Goal: Transaction & Acquisition: Purchase product/service

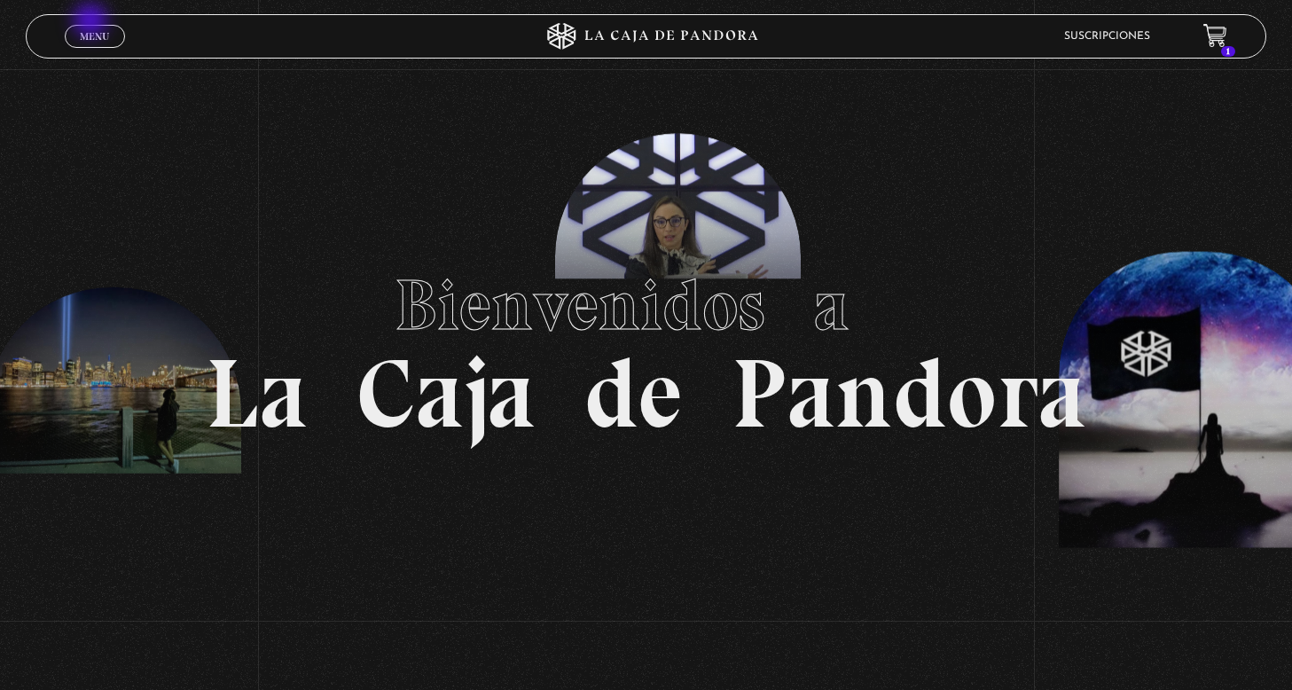
click at [91, 29] on link "Menu Cerrar" at bounding box center [95, 36] width 60 height 23
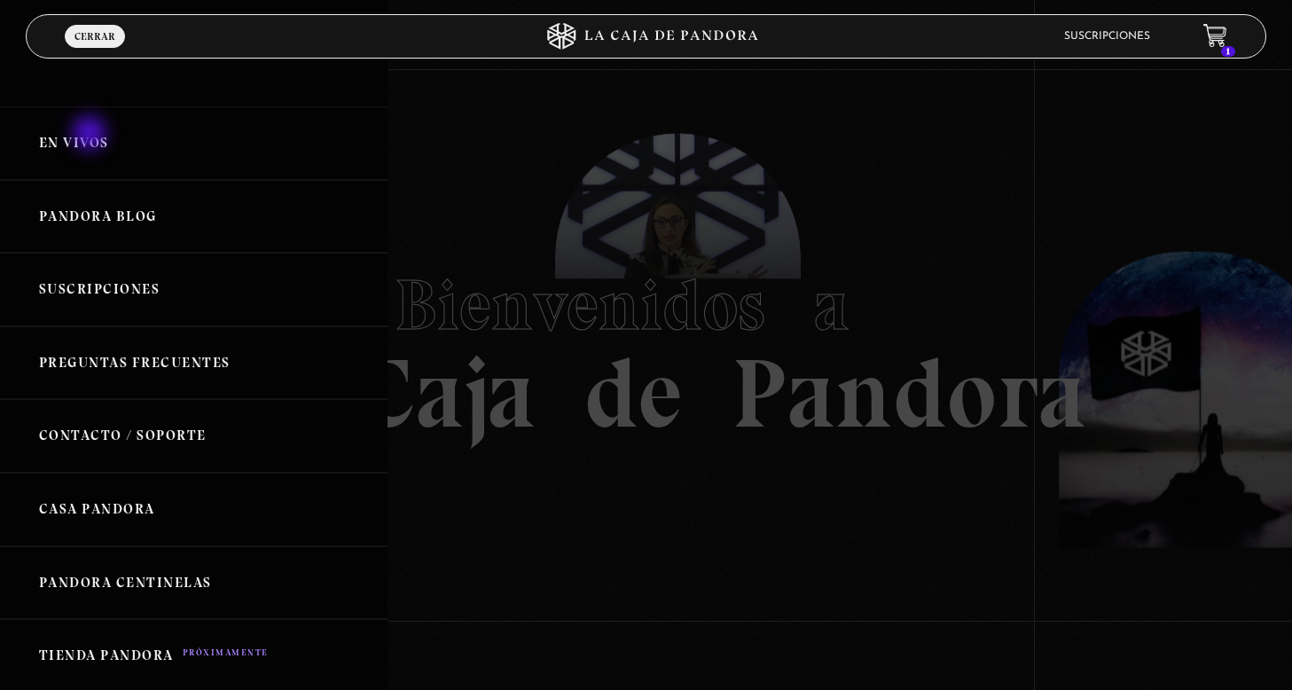
click at [91, 135] on link "En vivos" at bounding box center [194, 143] width 388 height 74
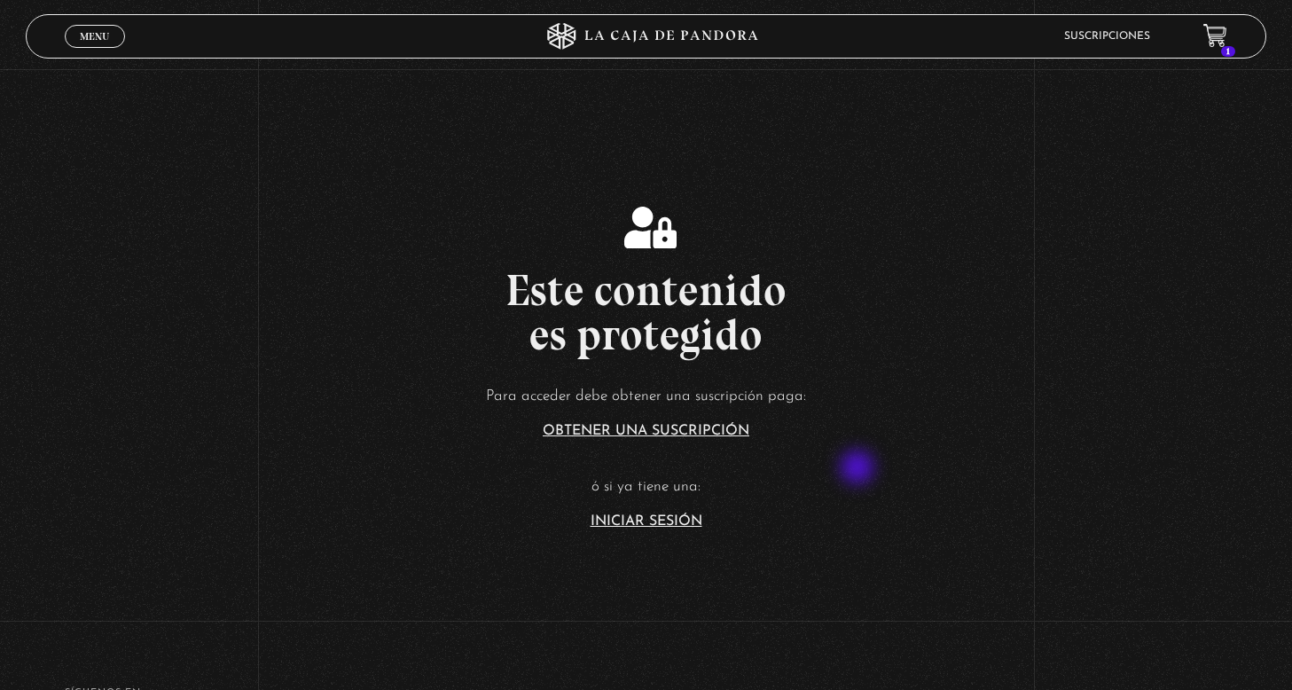
scroll to position [215, 0]
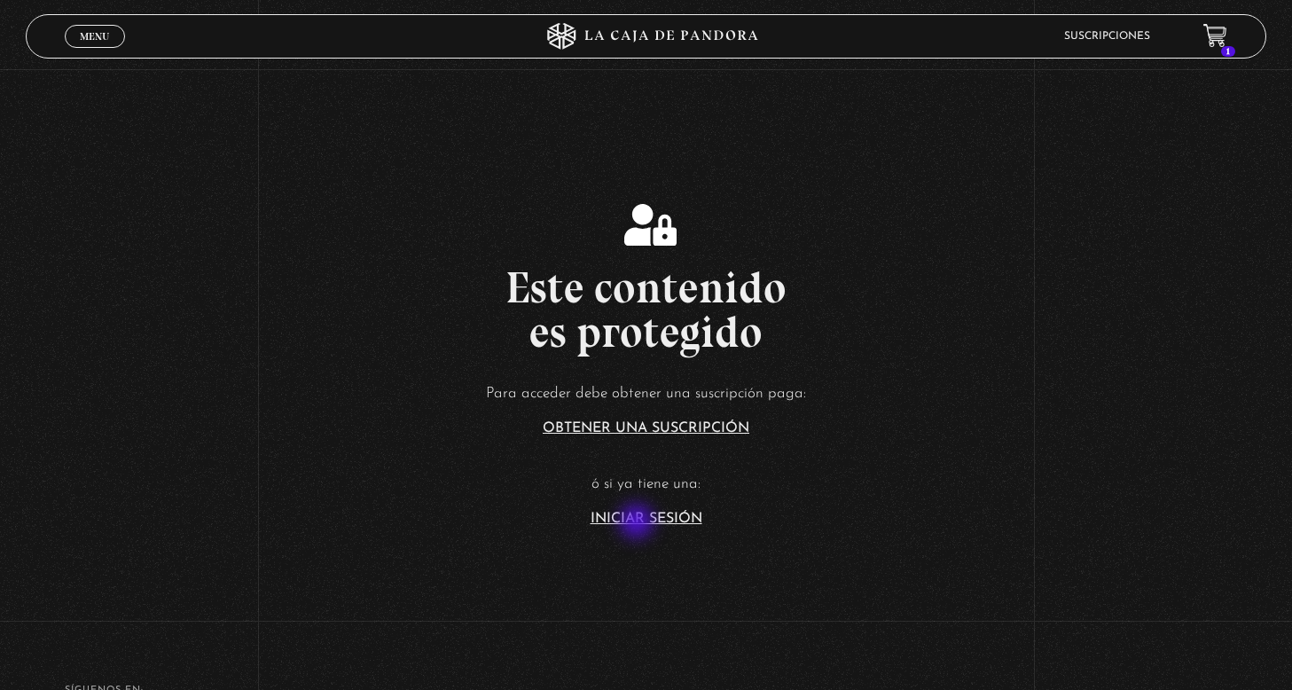
click at [639, 523] on link "Iniciar Sesión" at bounding box center [647, 519] width 112 height 14
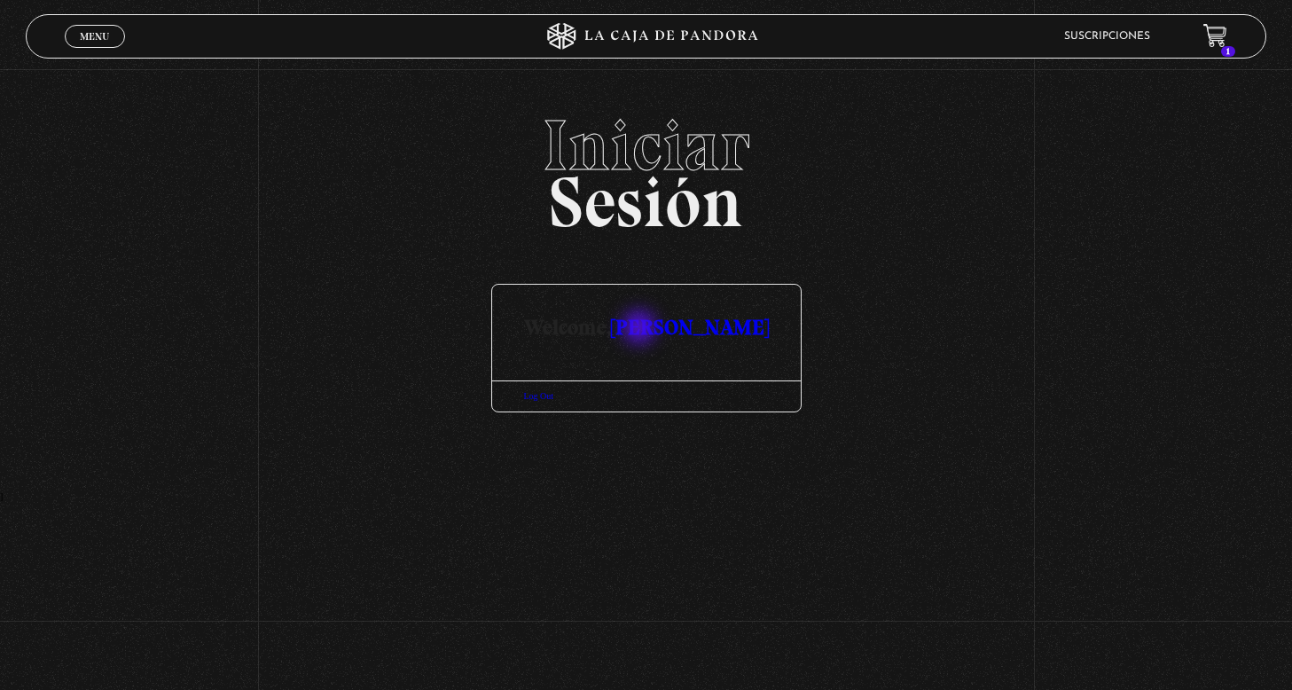
click at [641, 329] on link "[PERSON_NAME]" at bounding box center [690, 327] width 158 height 26
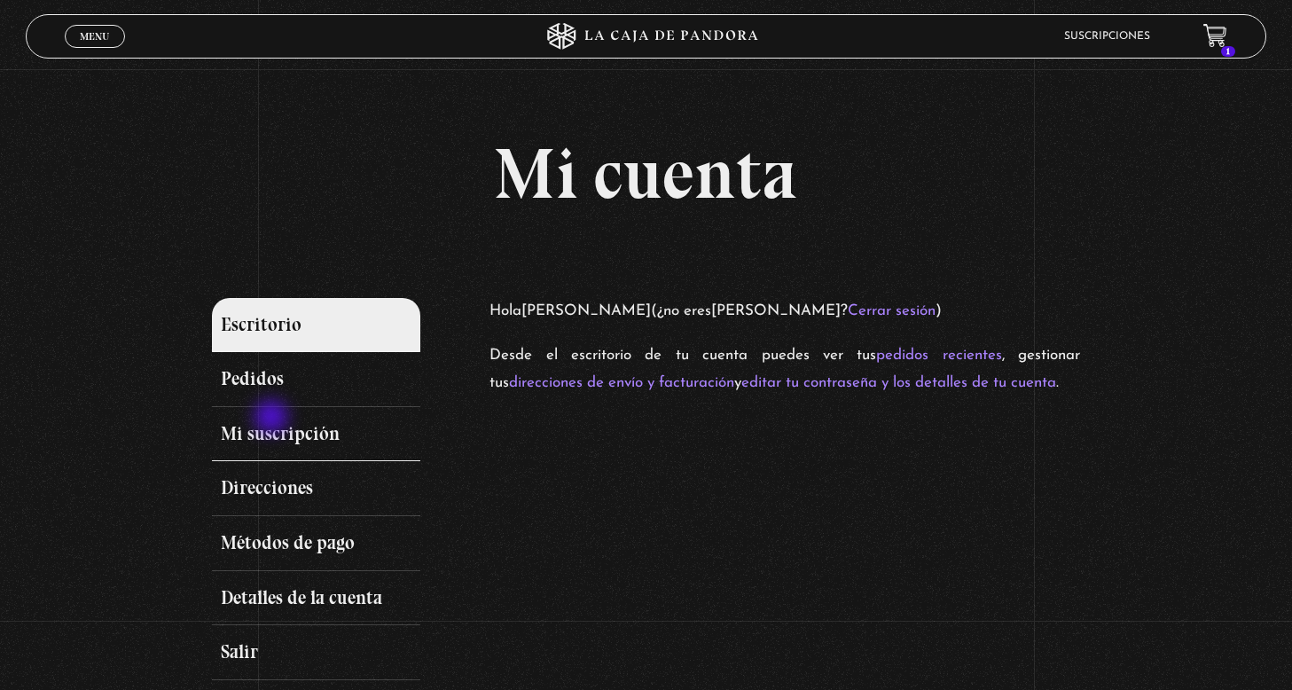
click at [267, 435] on link "Mi suscripción" at bounding box center [316, 434] width 208 height 55
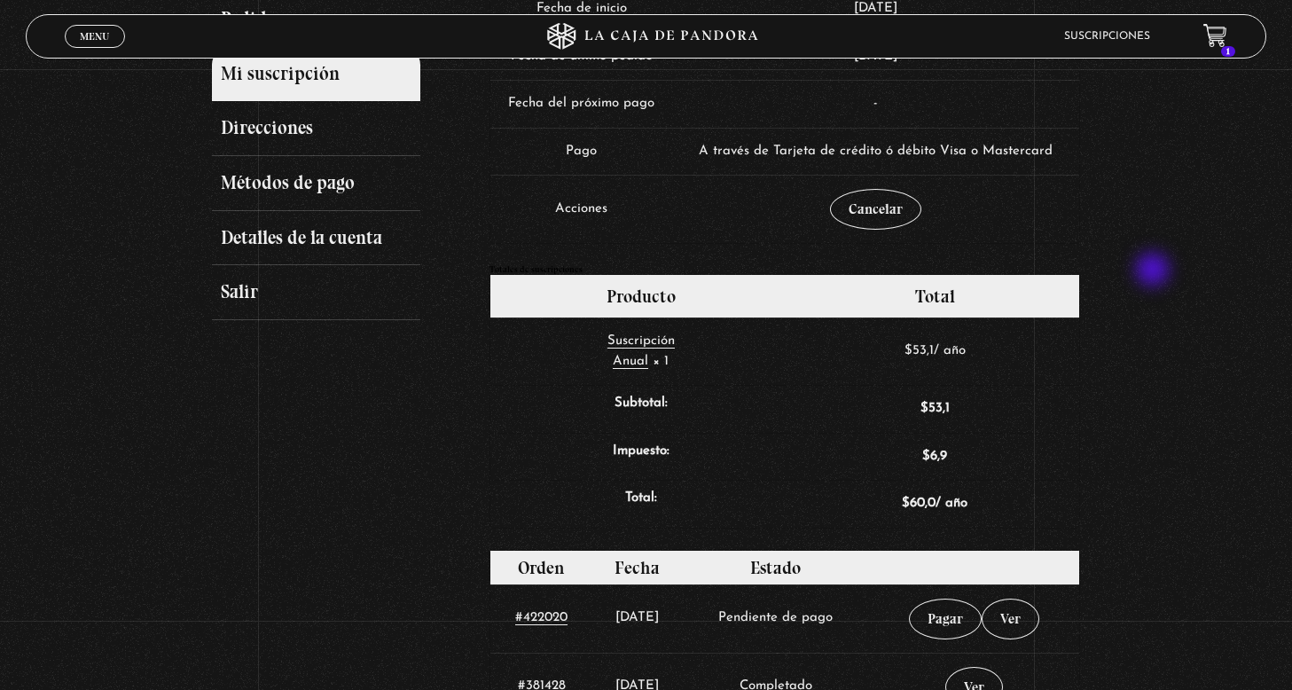
scroll to position [432, 0]
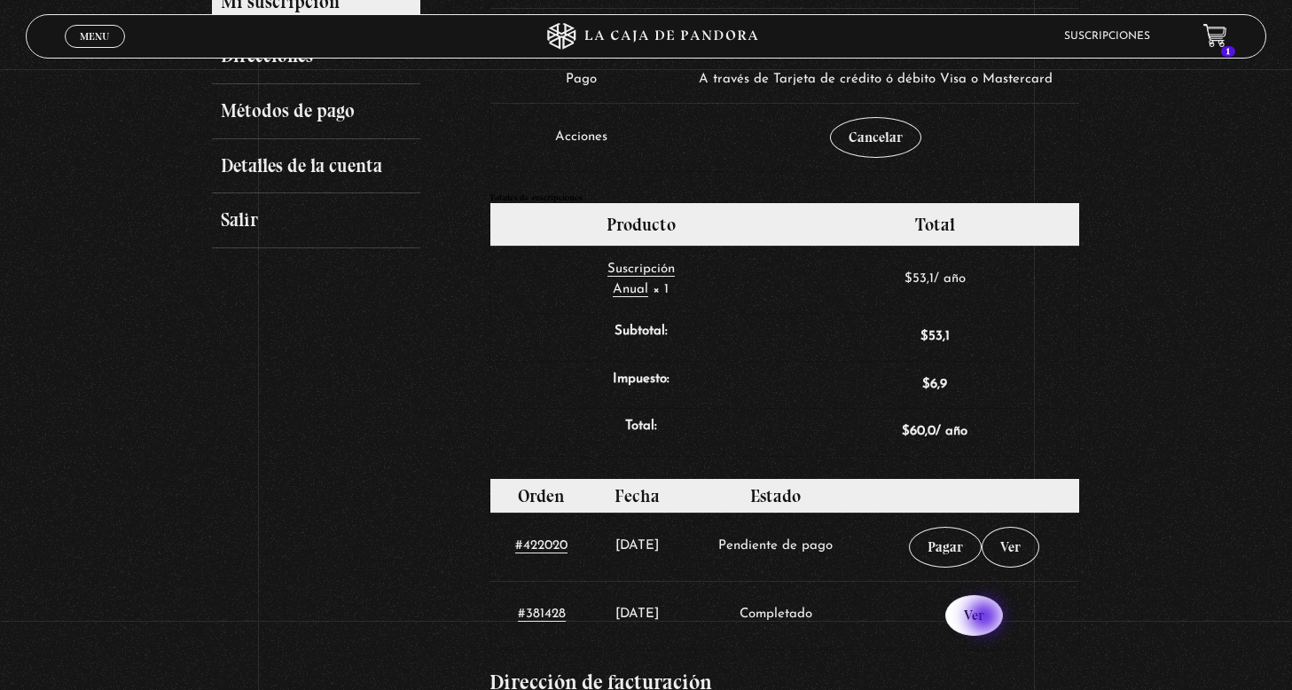
click at [986, 618] on link "Ver" at bounding box center [975, 615] width 58 height 41
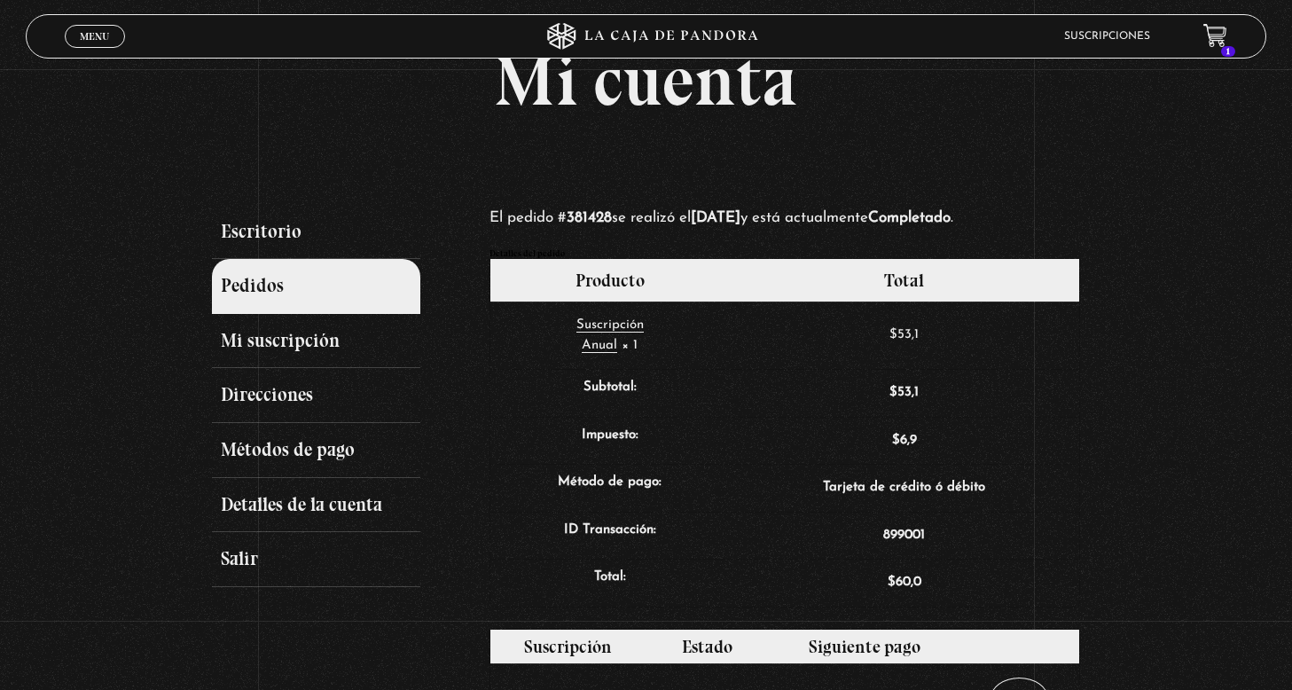
scroll to position [92, 0]
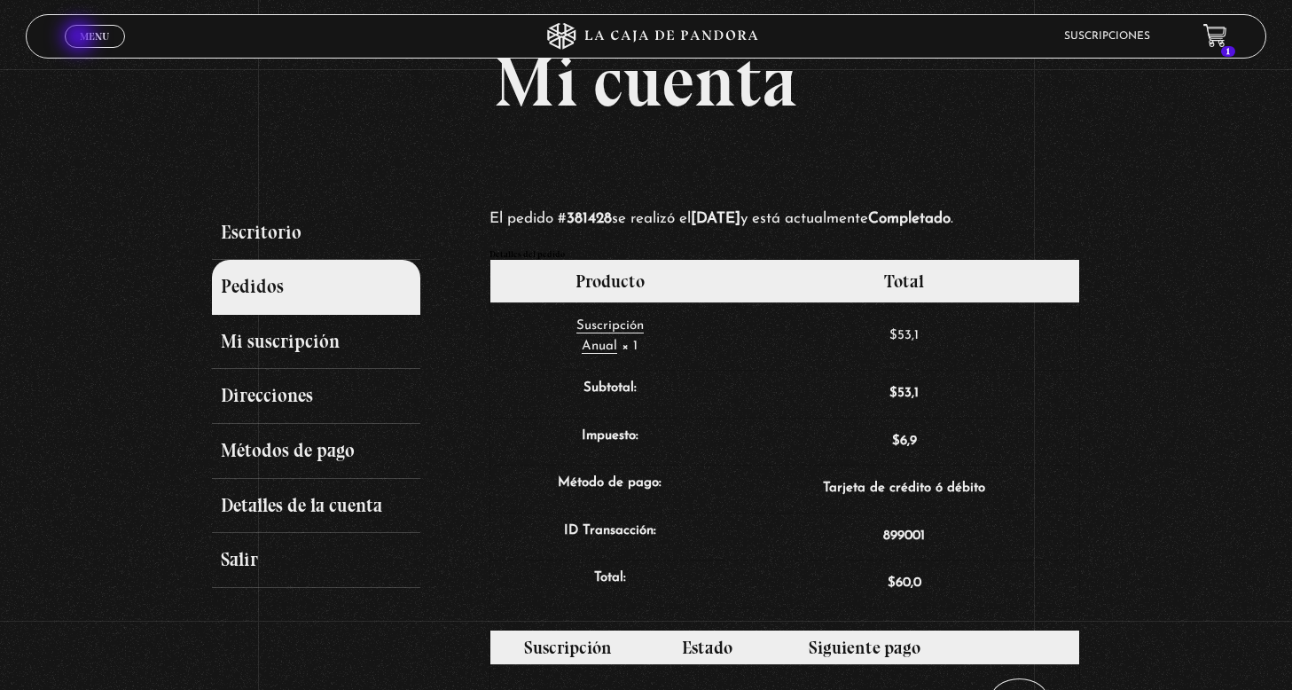
click at [83, 38] on span "Menu" at bounding box center [94, 36] width 29 height 11
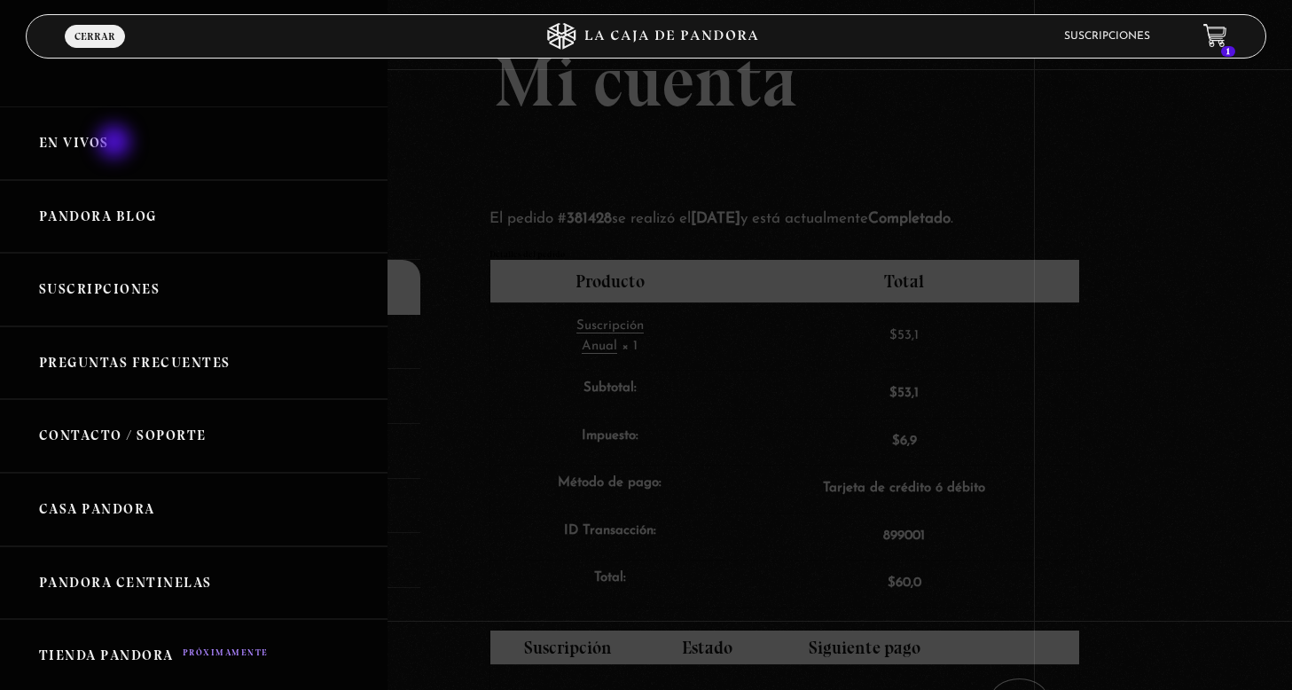
click at [107, 139] on link "En vivos" at bounding box center [194, 143] width 388 height 74
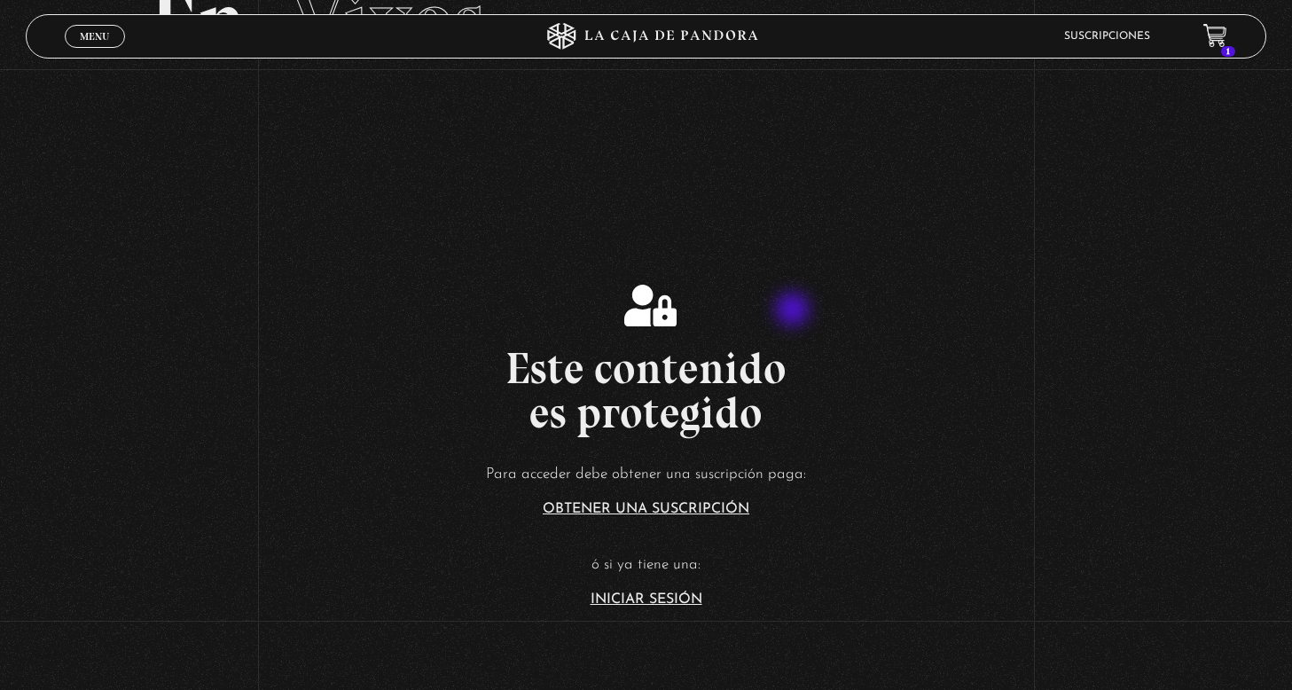
scroll to position [204, 0]
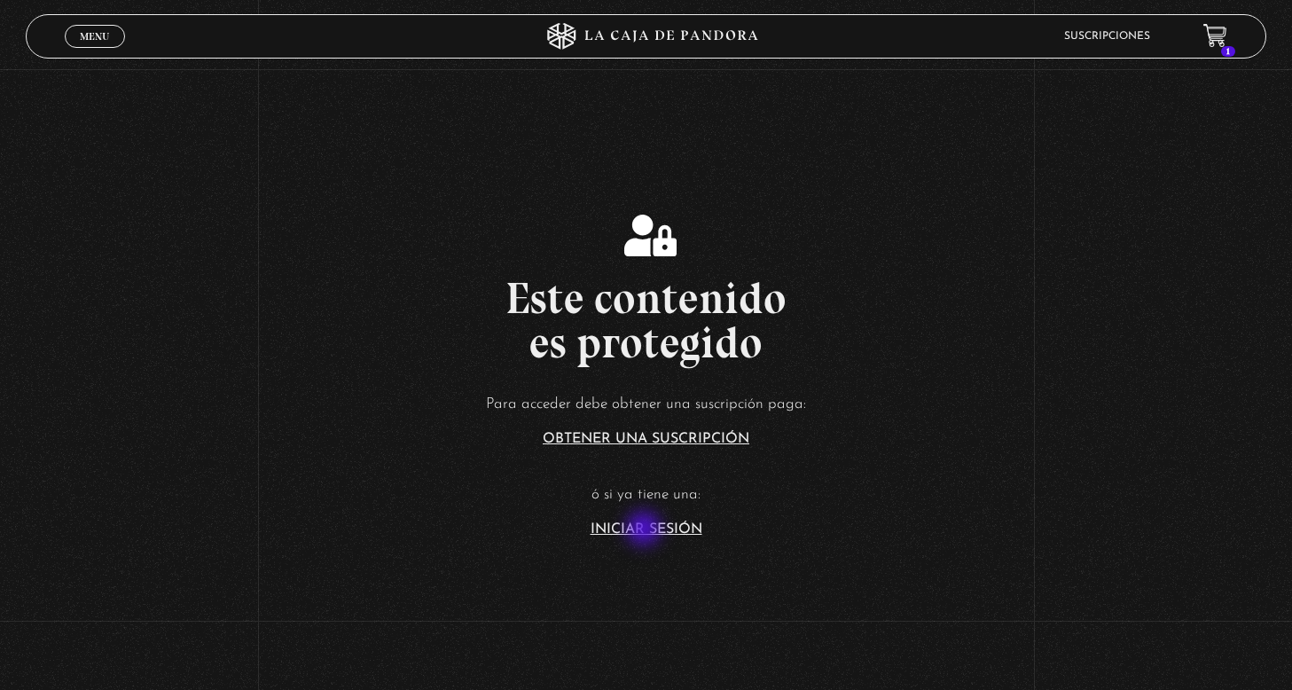
click at [646, 530] on link "Iniciar Sesión" at bounding box center [647, 529] width 112 height 14
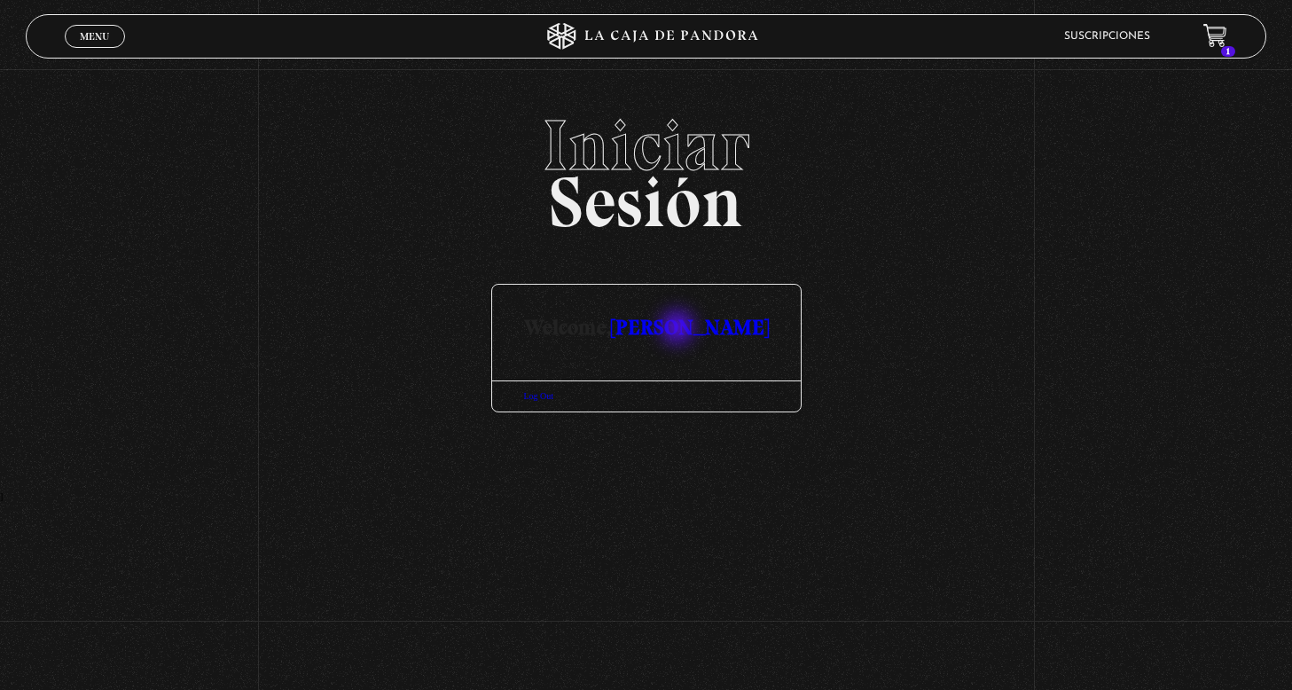
click at [679, 329] on link "Erika Cano" at bounding box center [690, 327] width 158 height 26
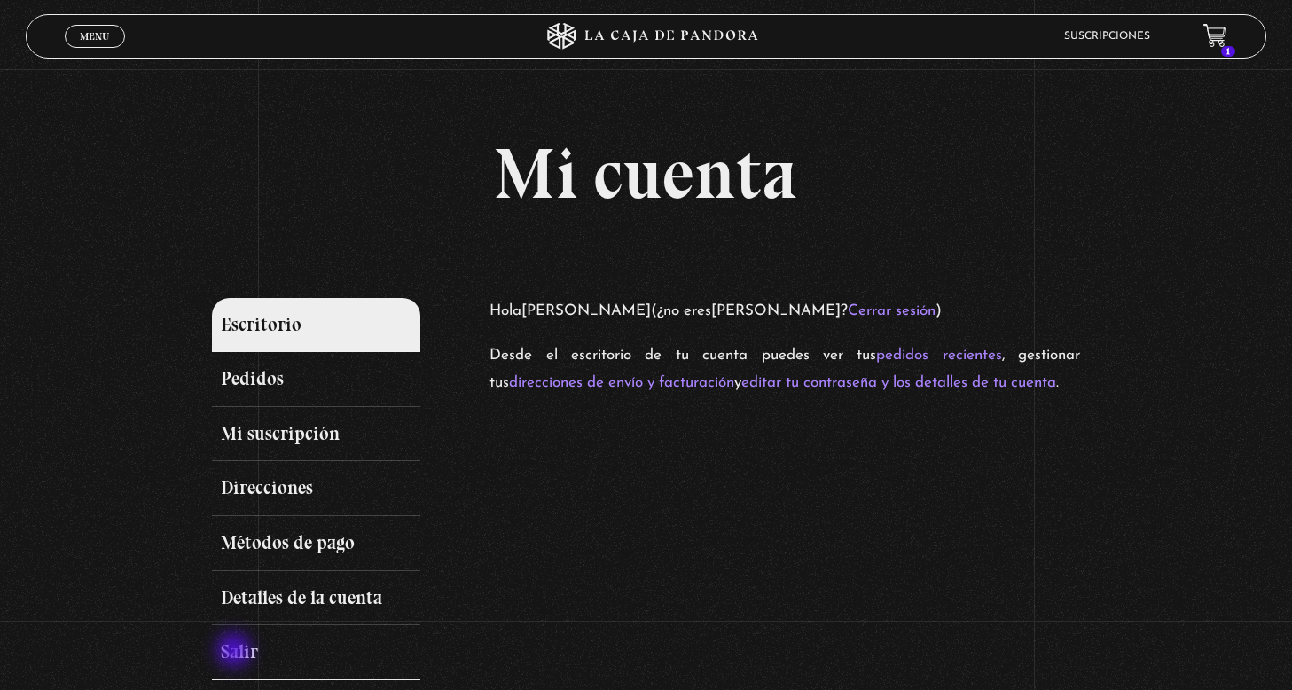
click at [236, 652] on link "Salir" at bounding box center [316, 652] width 208 height 55
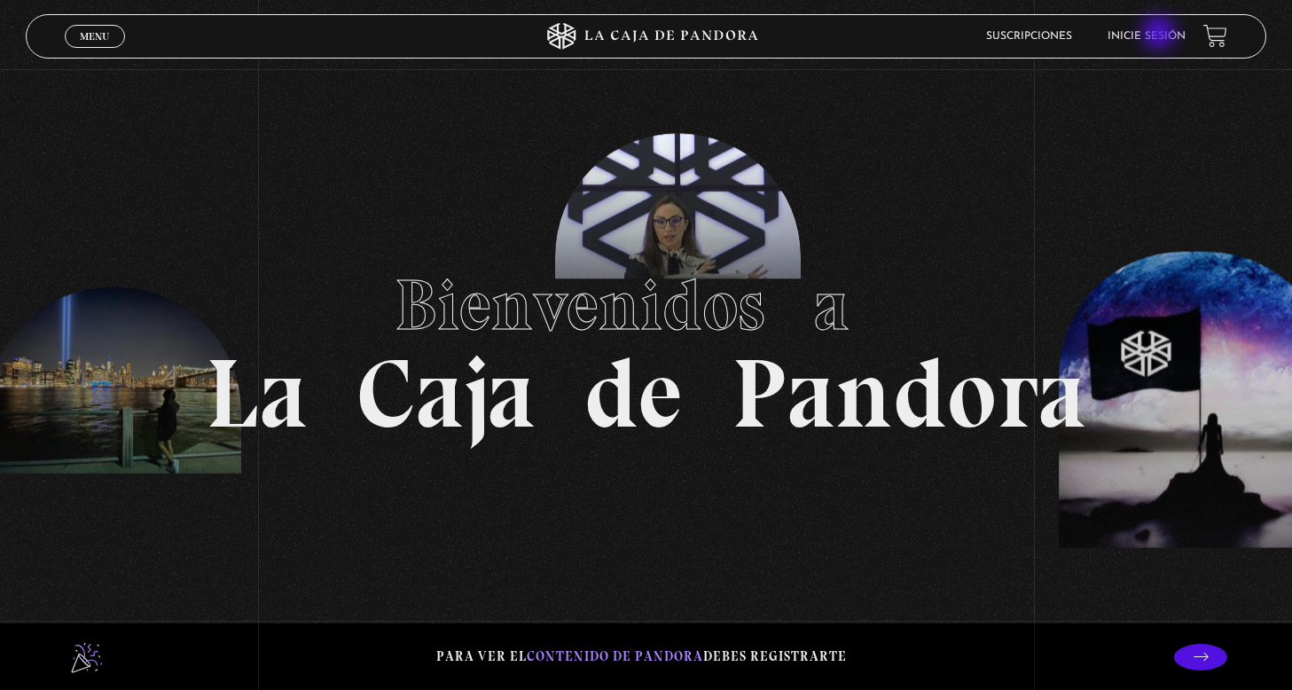
click at [1161, 35] on link "Inicie sesión" at bounding box center [1147, 36] width 78 height 11
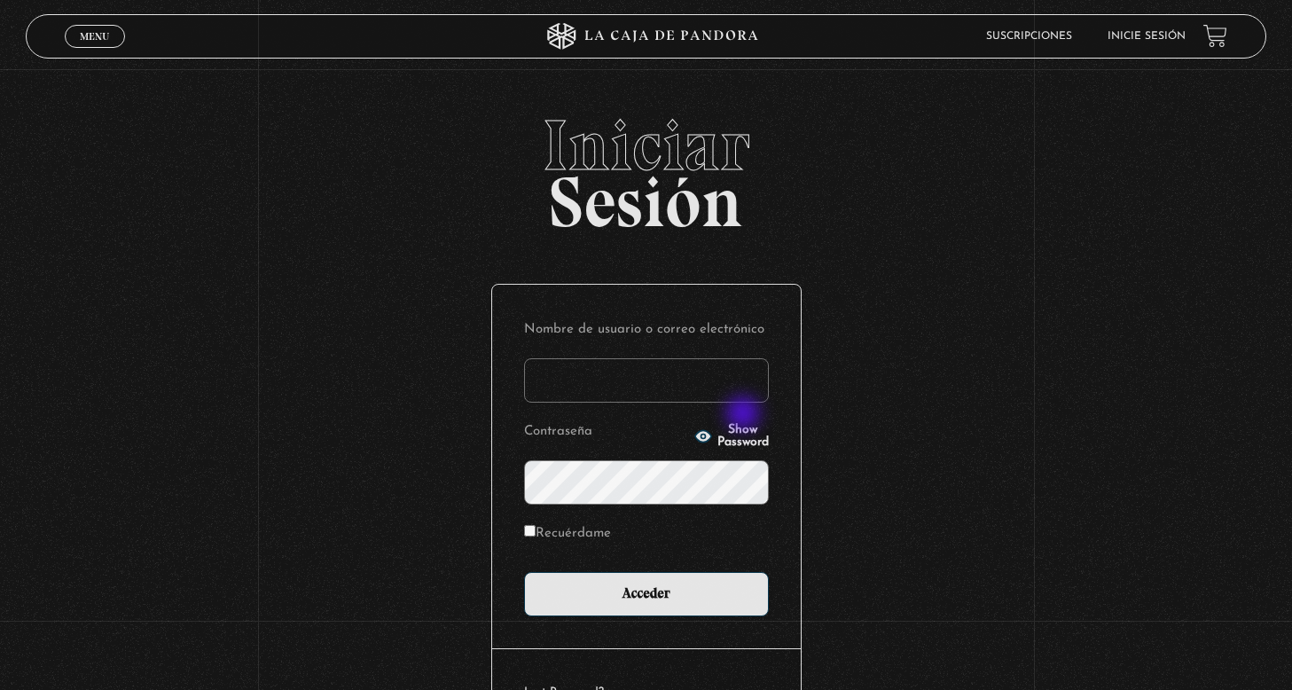
type input "lunacano@gmail.com"
click at [646, 592] on input "Acceder" at bounding box center [646, 594] width 245 height 44
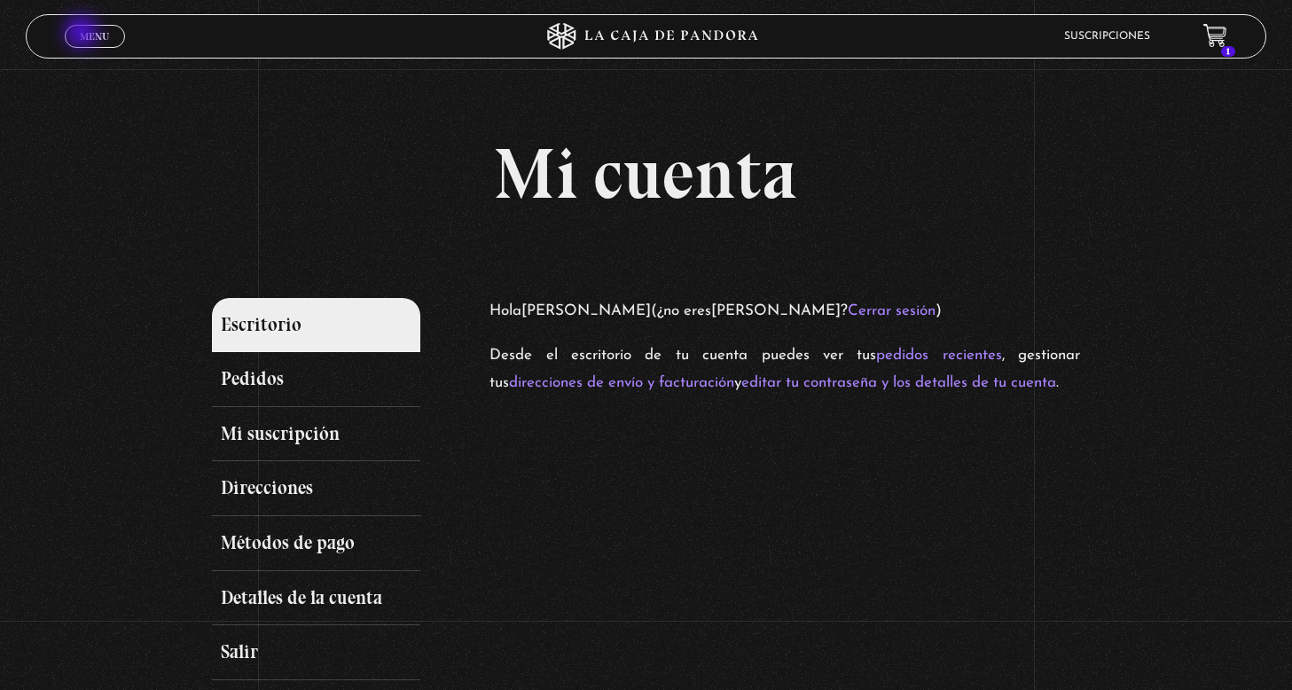
click at [83, 34] on span "Menu" at bounding box center [94, 36] width 29 height 11
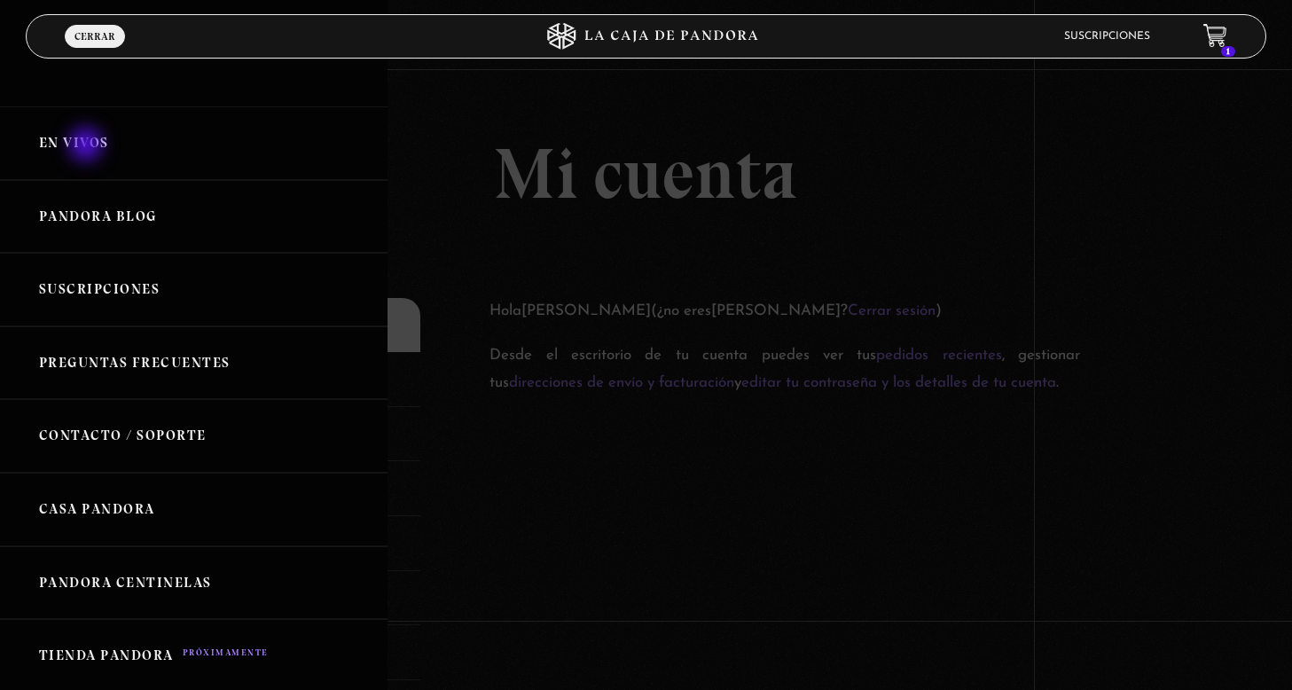
click at [88, 145] on link "En vivos" at bounding box center [194, 143] width 388 height 74
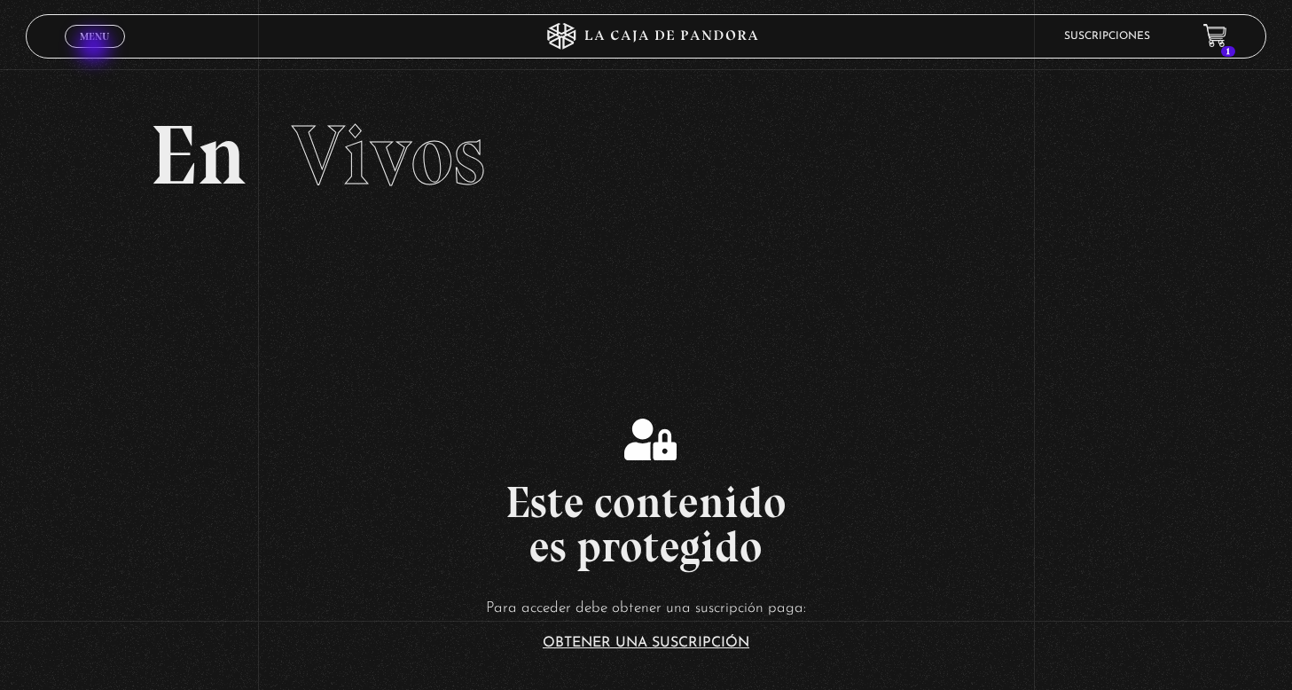
click at [96, 48] on div "Menu Cerrar" at bounding box center [259, 36] width 388 height 43
click at [102, 27] on link "Menu Cerrar" at bounding box center [95, 36] width 60 height 23
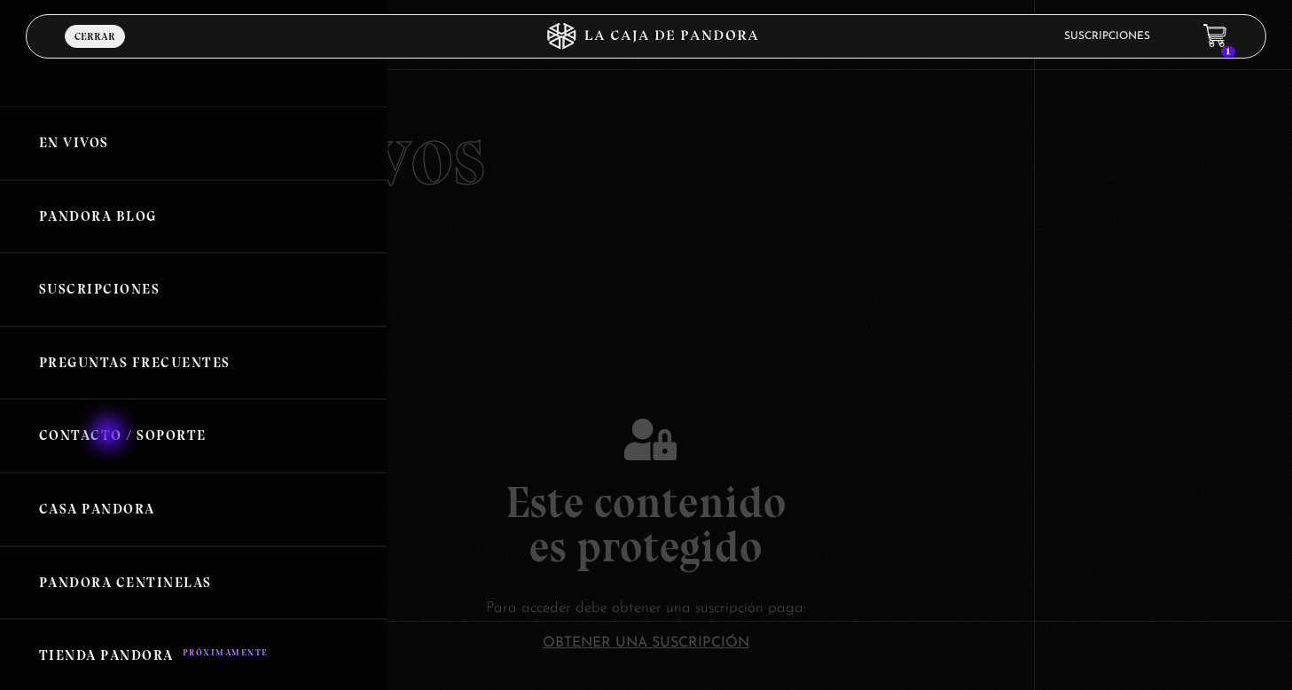
click at [110, 435] on link "Contacto / Soporte" at bounding box center [194, 436] width 388 height 74
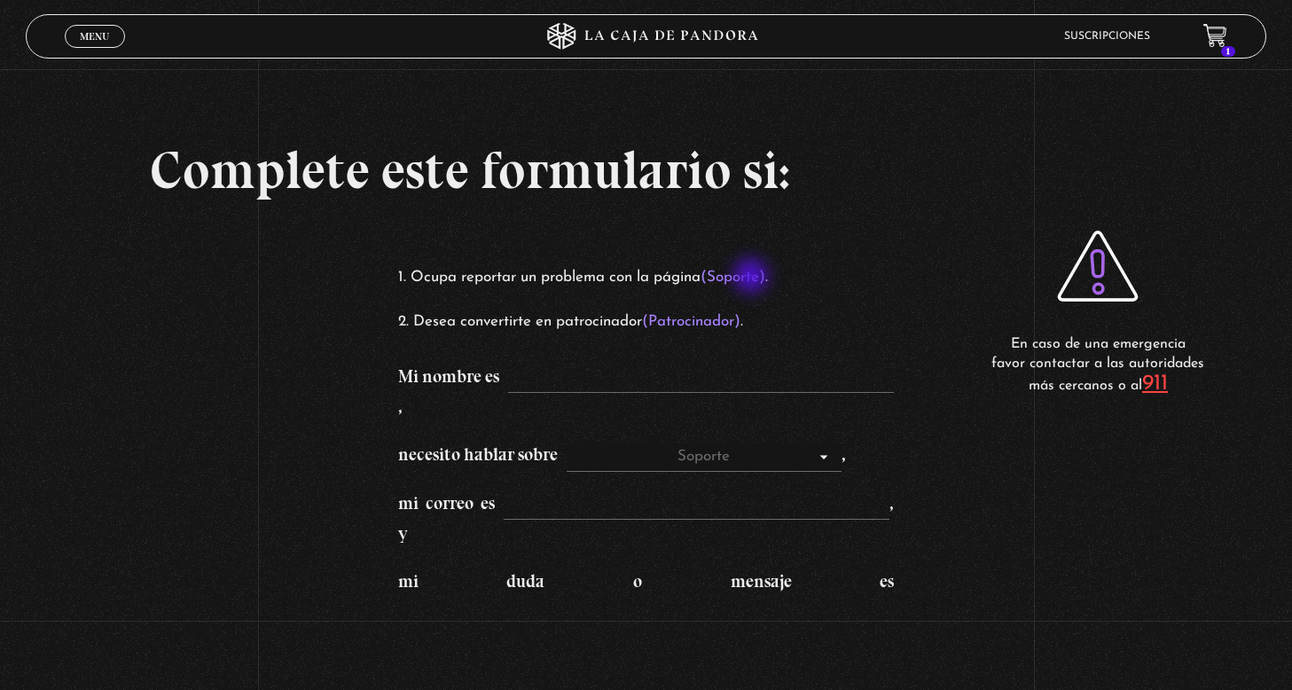
click at [753, 278] on mark "(Soporte)" at bounding box center [733, 277] width 65 height 15
click at [730, 271] on mark "(Soporte)" at bounding box center [733, 277] width 65 height 15
click at [762, 277] on mark "(Soporte)" at bounding box center [733, 277] width 65 height 15
type input "[PERSON_NAME]"
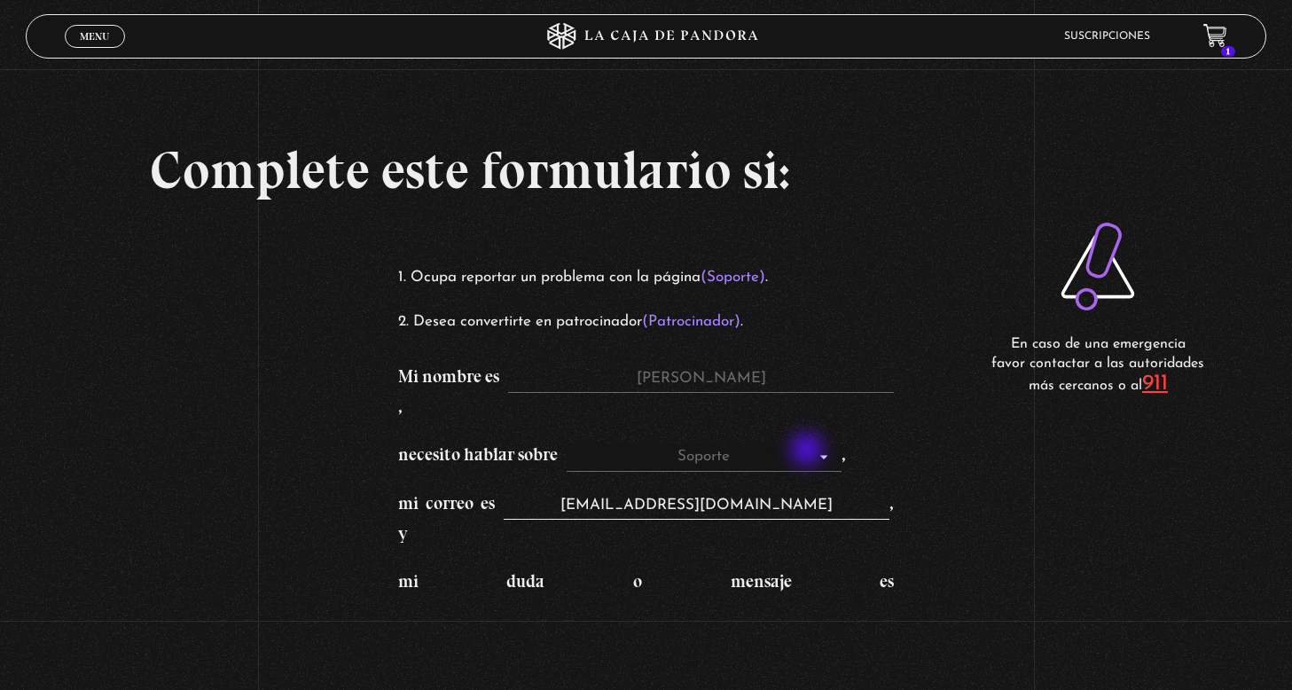
click at [798, 492] on input "lunacano@gmail.com" at bounding box center [697, 506] width 386 height 28
type input "lunacano@gmail.com"
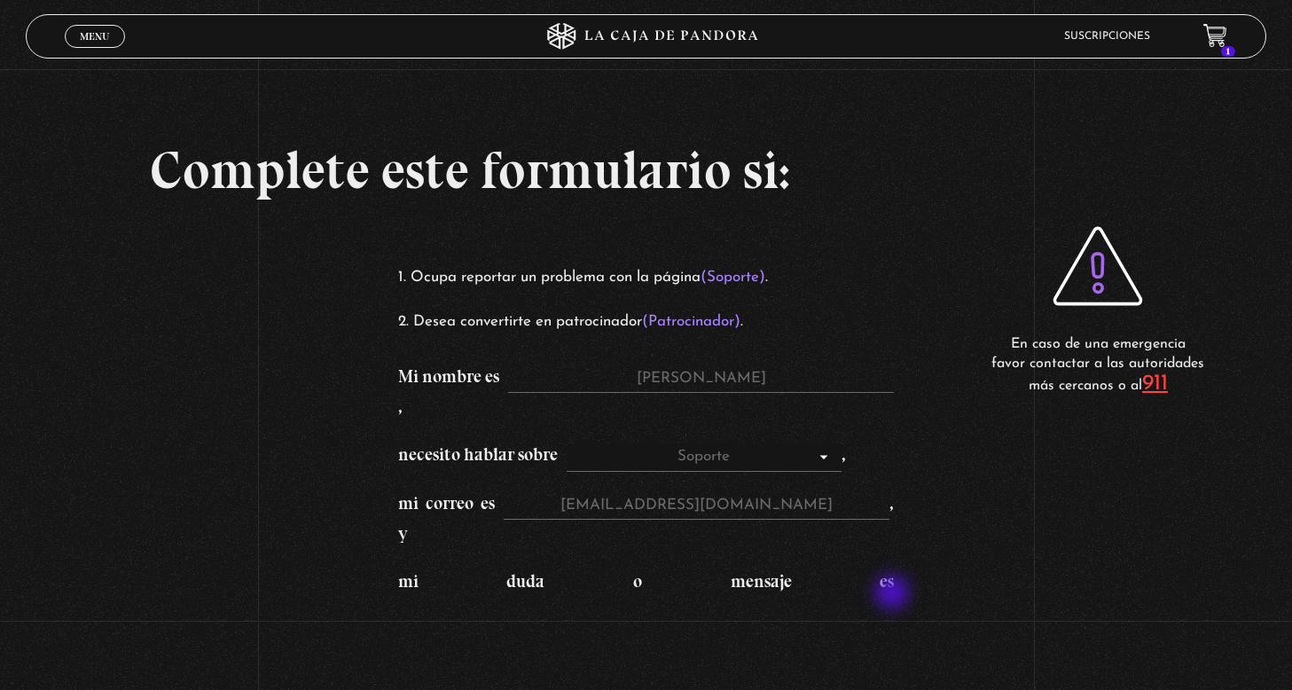
click at [899, 598] on div "Complete este formulario si: Ocupa reportar un problema con la página (Soporte)…" at bounding box center [646, 438] width 1292 height 876
click at [737, 597] on textarea "mi duda o mensaje es" at bounding box center [611, 685] width 427 height 177
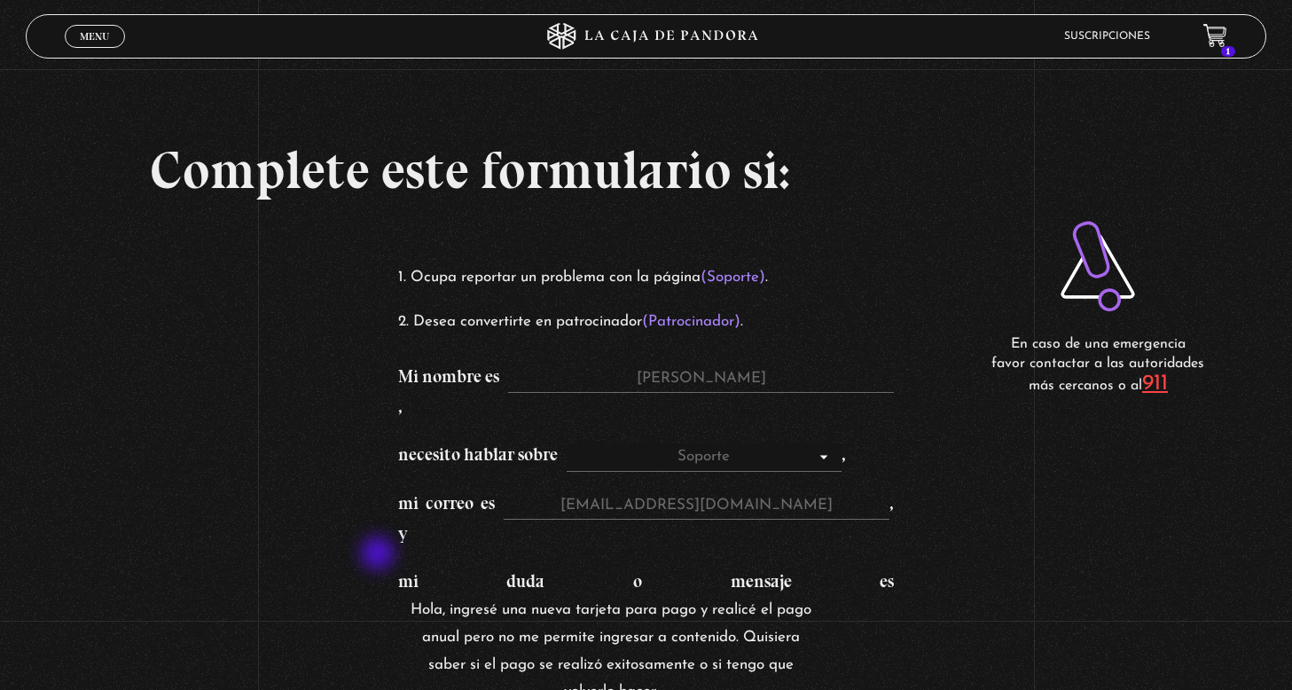
type textarea "Hola, ingresé una nueva tarjeta para pago y realicé el pago anual pero no me pe…"
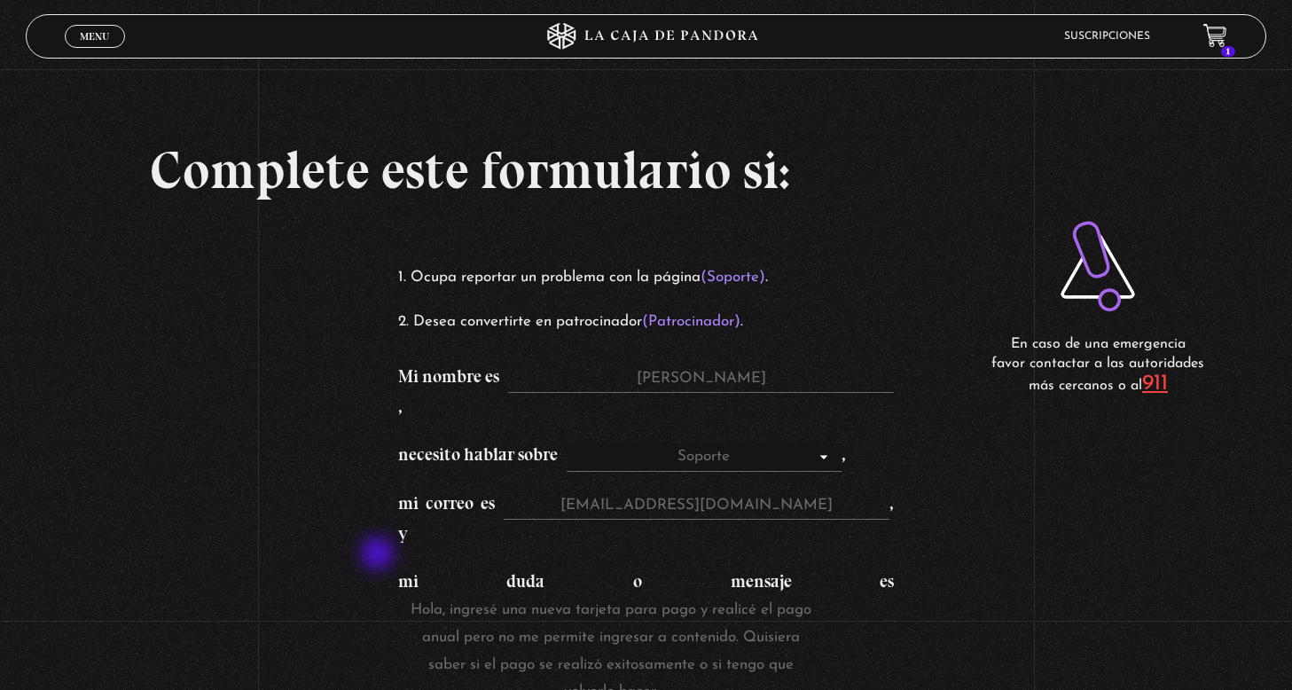
click at [318, 559] on div "Complete este formulario si: Ocupa reportar un problema con la página (Soporte)…" at bounding box center [646, 438] width 1292 height 876
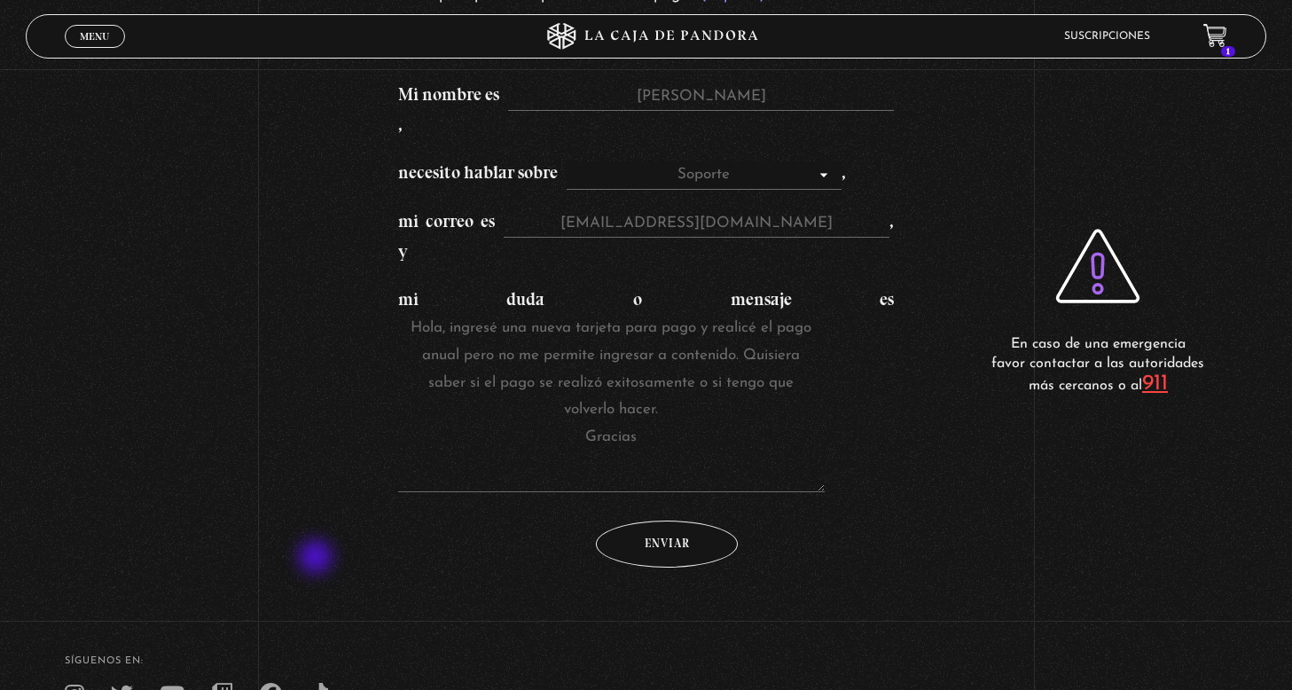
scroll to position [286, 0]
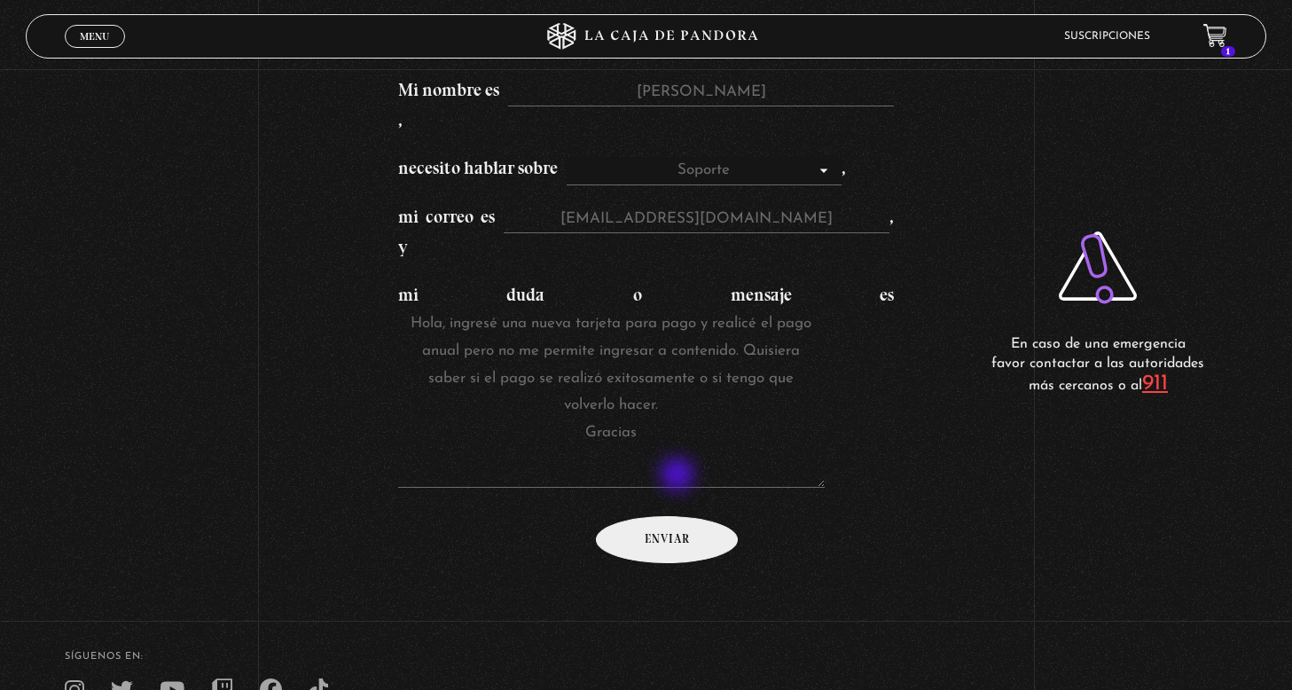
click at [679, 516] on input "Enviar" at bounding box center [667, 539] width 142 height 47
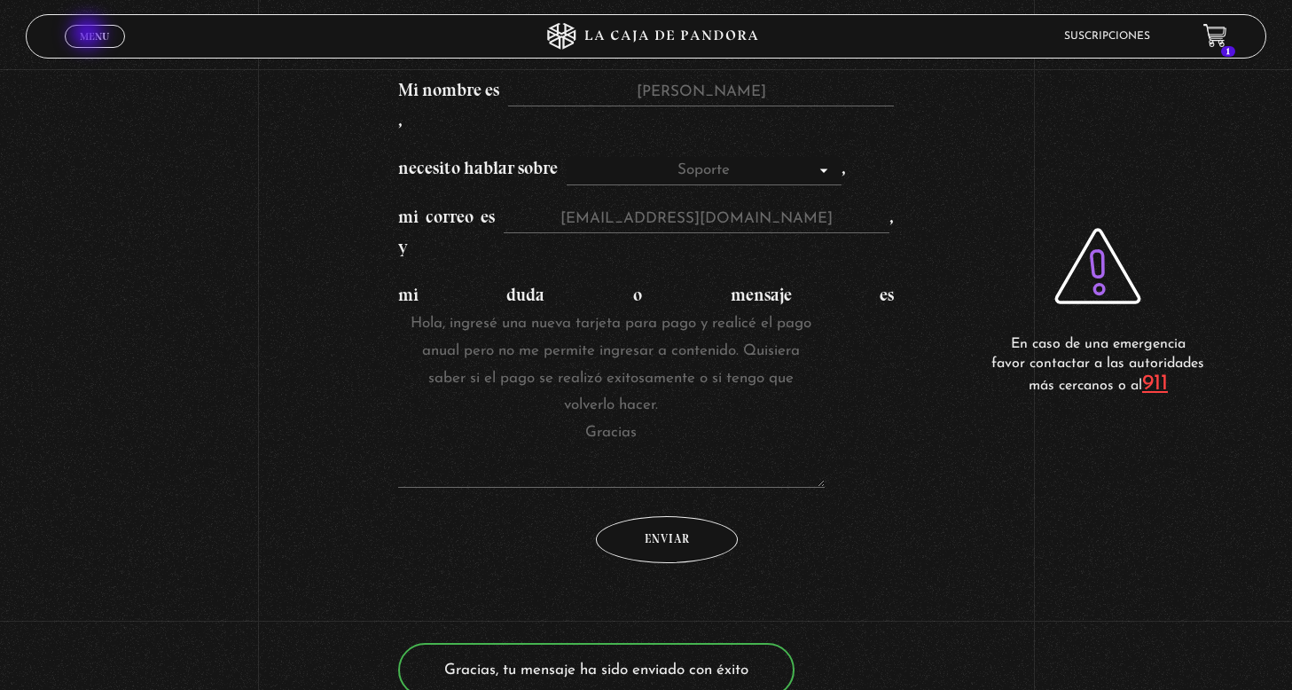
click at [90, 35] on span "Menu" at bounding box center [94, 36] width 29 height 11
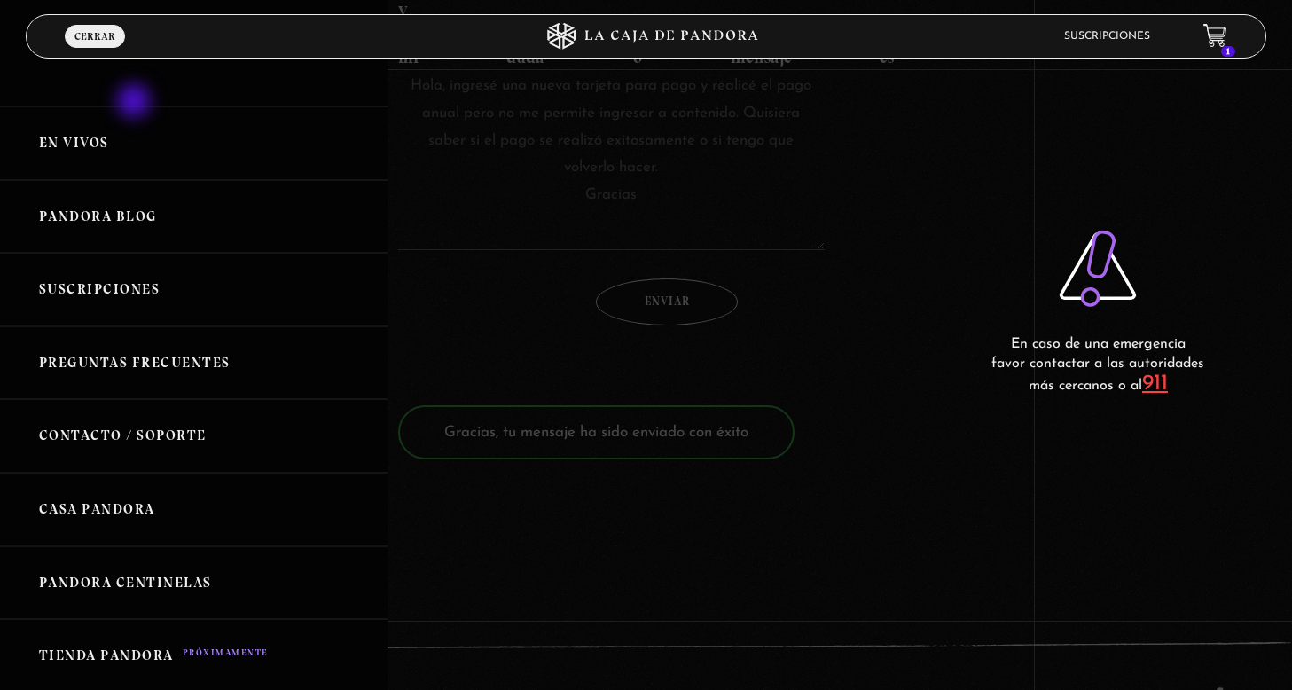
scroll to position [527, 0]
click at [87, 145] on link "En vivos" at bounding box center [194, 143] width 388 height 74
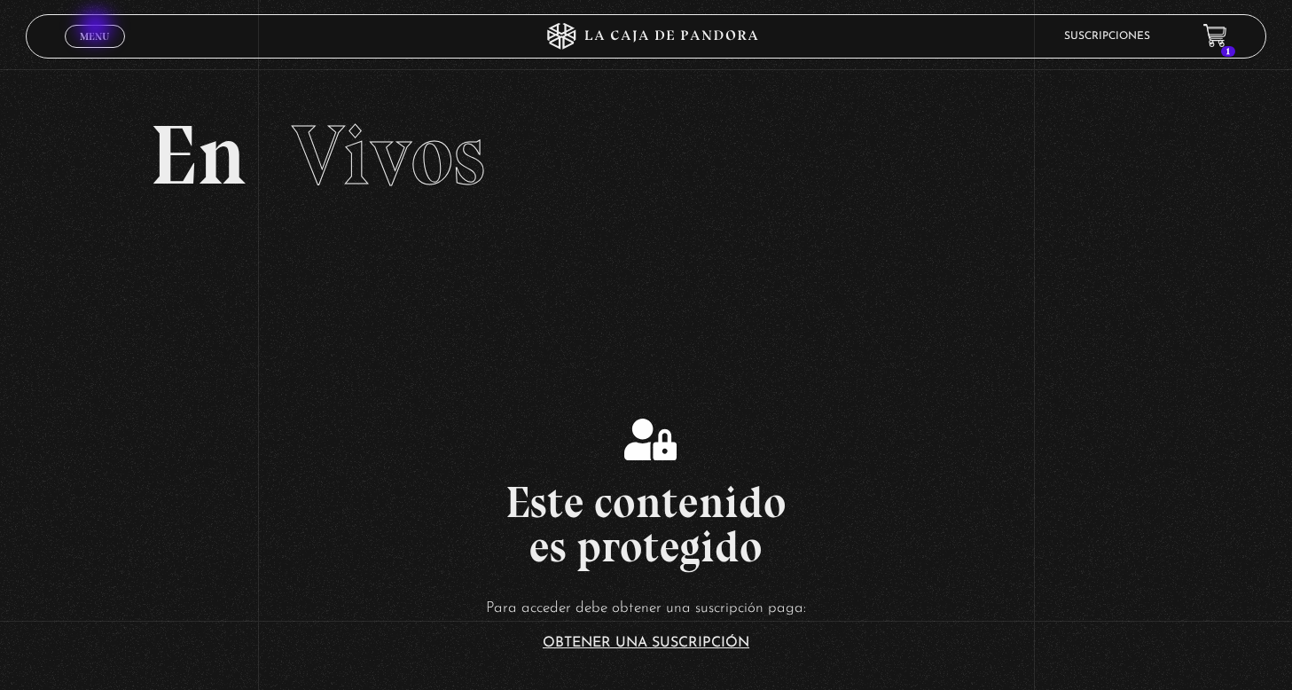
click at [97, 28] on link "Menu Cerrar" at bounding box center [95, 36] width 60 height 23
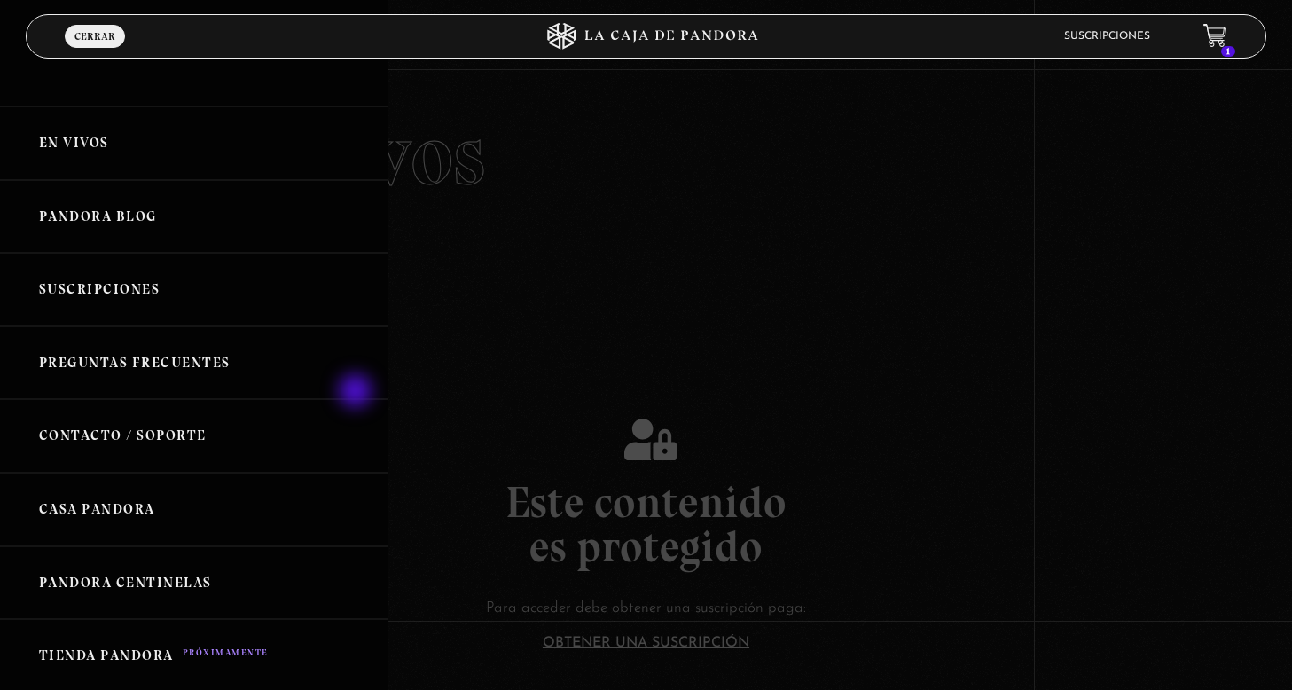
drag, startPoint x: 346, startPoint y: 562, endPoint x: 363, endPoint y: 285, distance: 278.1
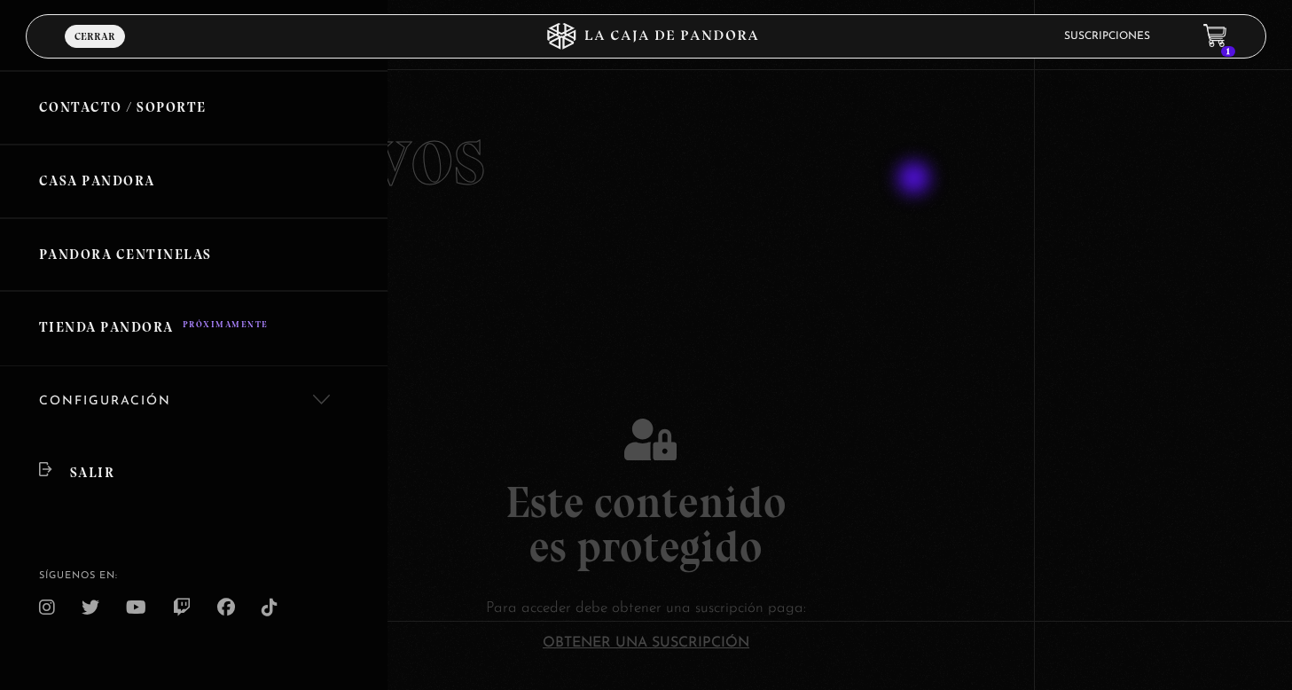
scroll to position [333, 0]
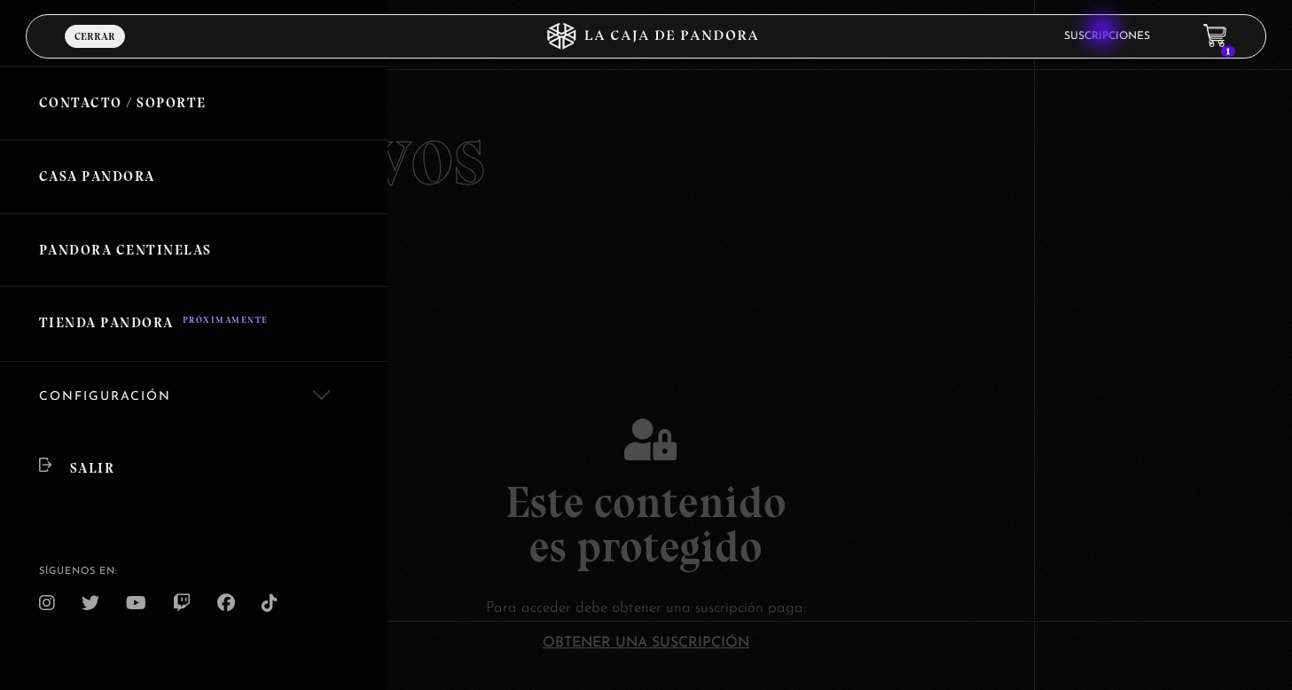
click at [1104, 33] on link "Suscripciones" at bounding box center [1107, 36] width 86 height 11
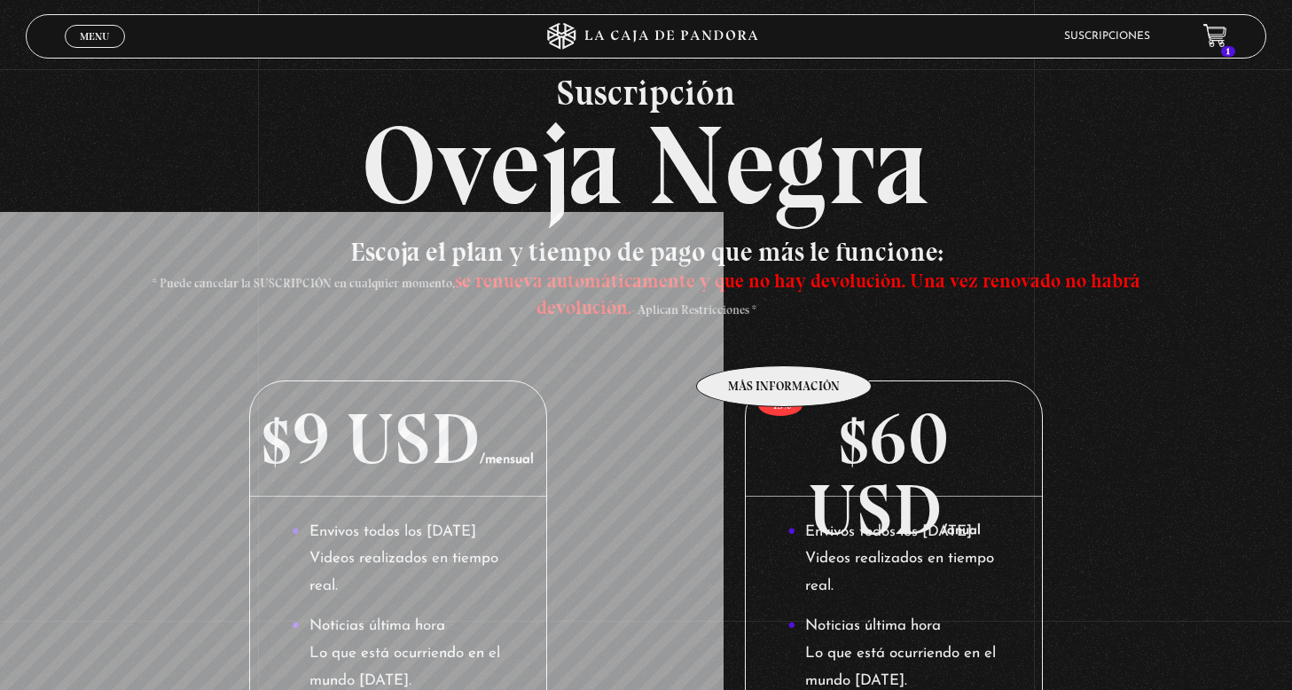
scroll to position [53, 0]
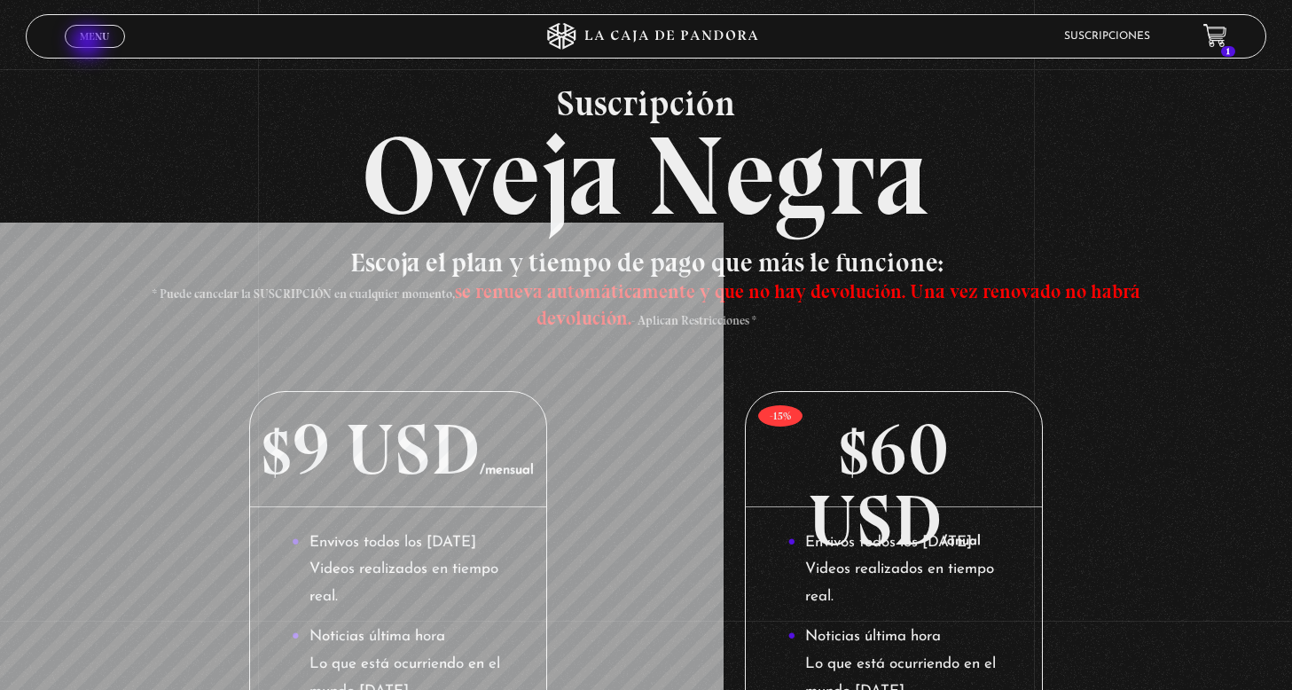
click at [90, 43] on link "Menu Cerrar" at bounding box center [95, 36] width 60 height 23
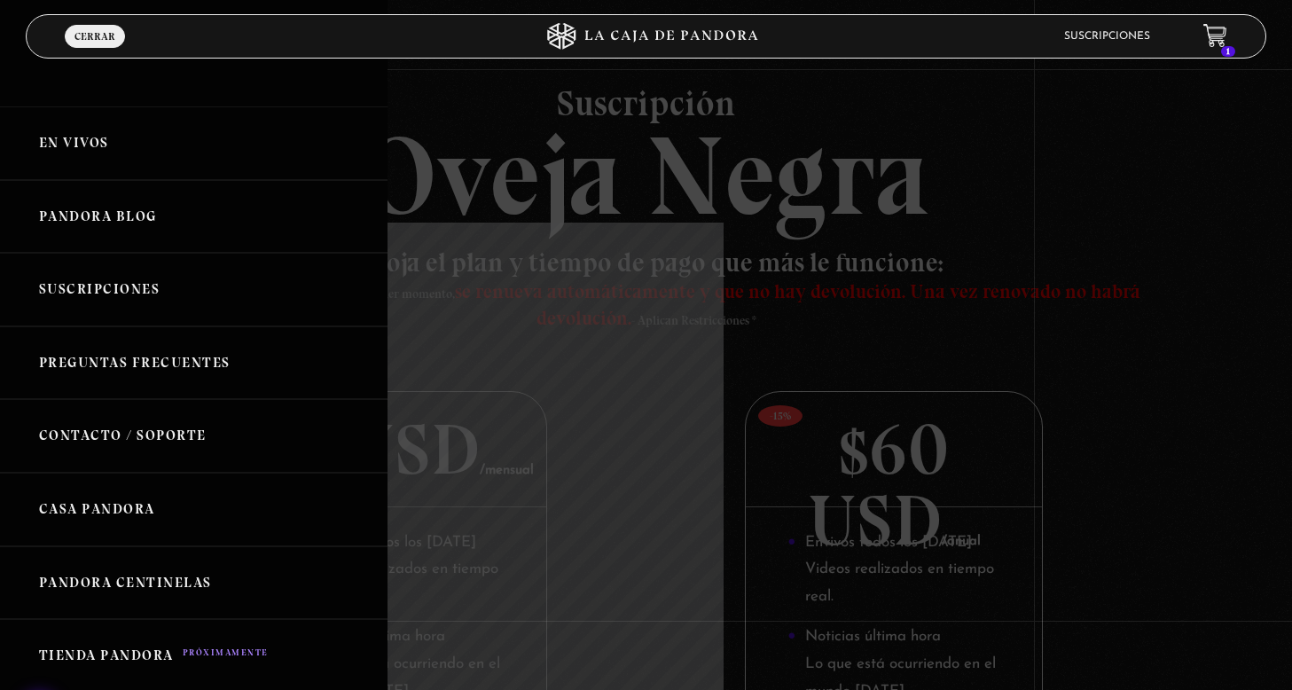
drag, startPoint x: 42, startPoint y: 674, endPoint x: 41, endPoint y: 738, distance: 63.9
click at [352, 619] on link "Tienda Pandora" at bounding box center [194, 656] width 388 height 75
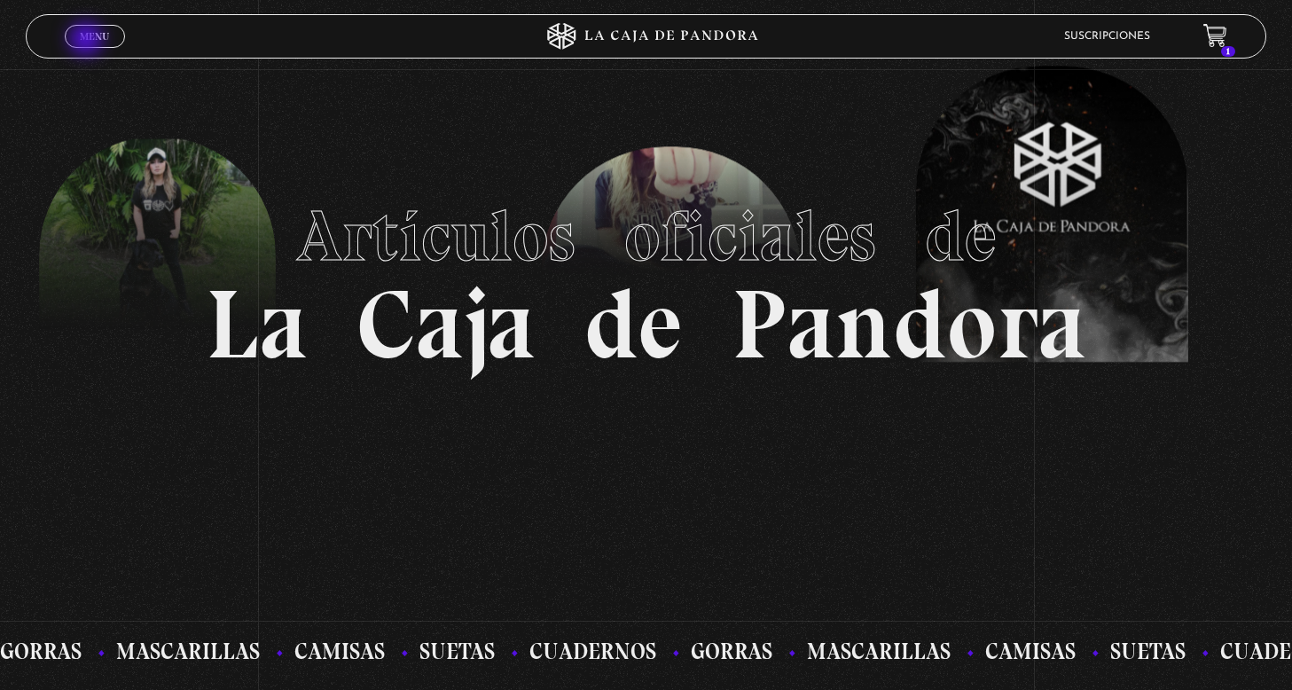
click at [88, 41] on span "Menu" at bounding box center [94, 36] width 29 height 11
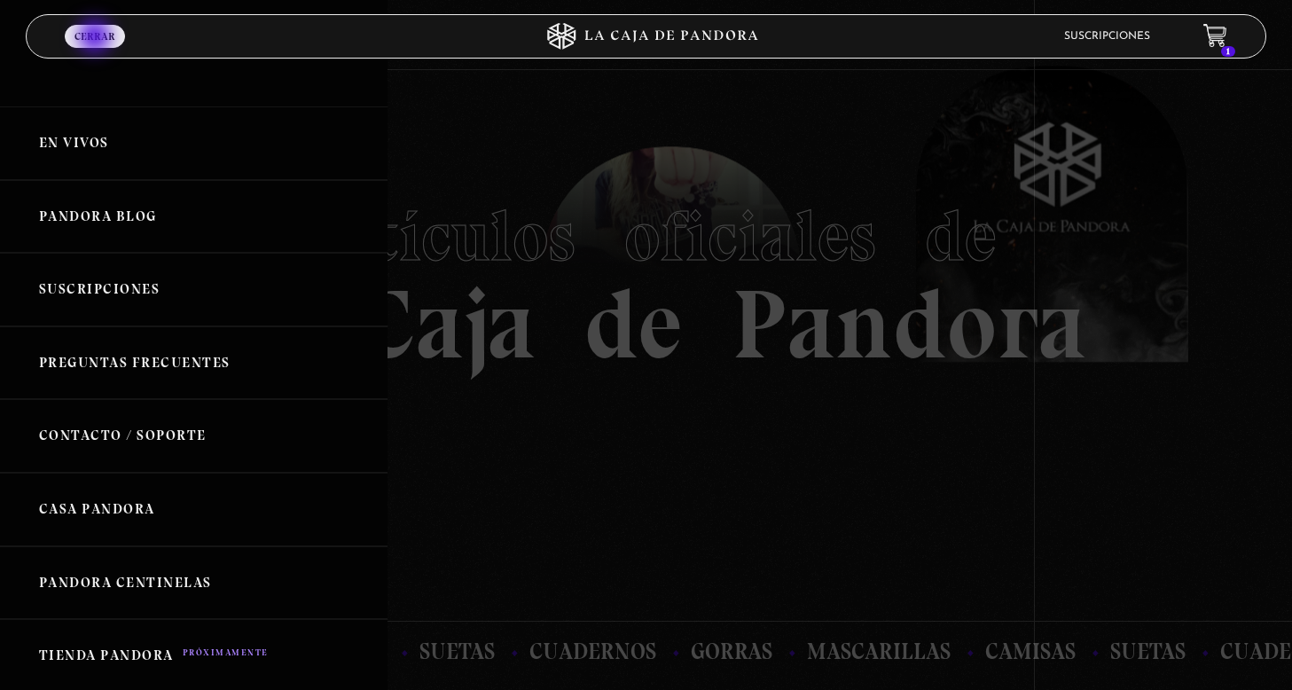
click at [97, 35] on span "Cerrar" at bounding box center [95, 36] width 41 height 11
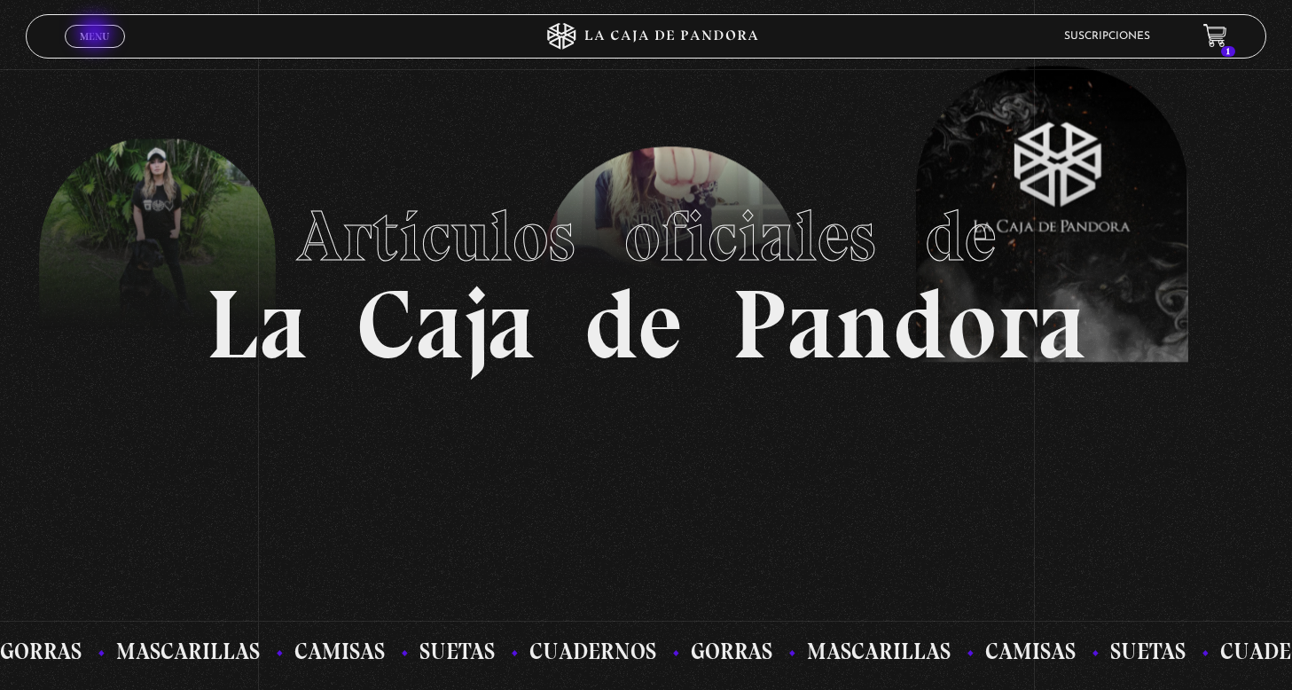
click at [97, 35] on span "Menu" at bounding box center [94, 36] width 29 height 11
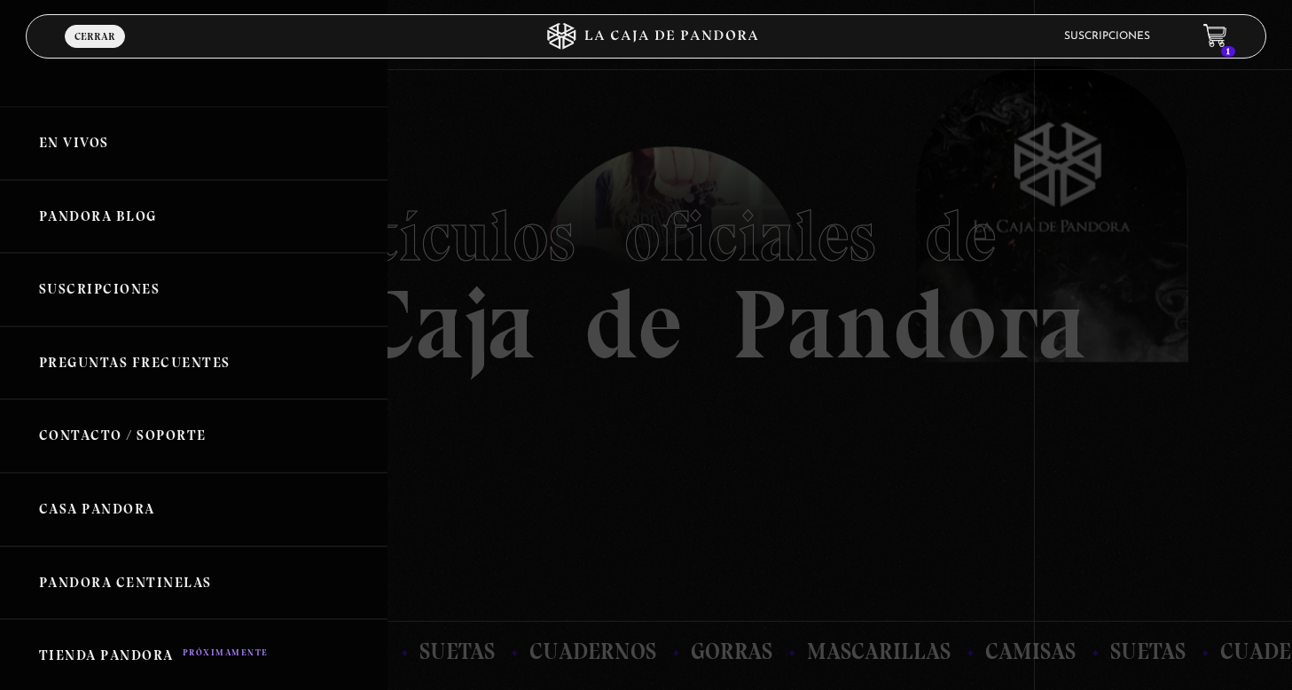
drag, startPoint x: 31, startPoint y: 670, endPoint x: 31, endPoint y: 743, distance: 73.6
click at [1218, 36] on icon at bounding box center [1215, 34] width 22 height 20
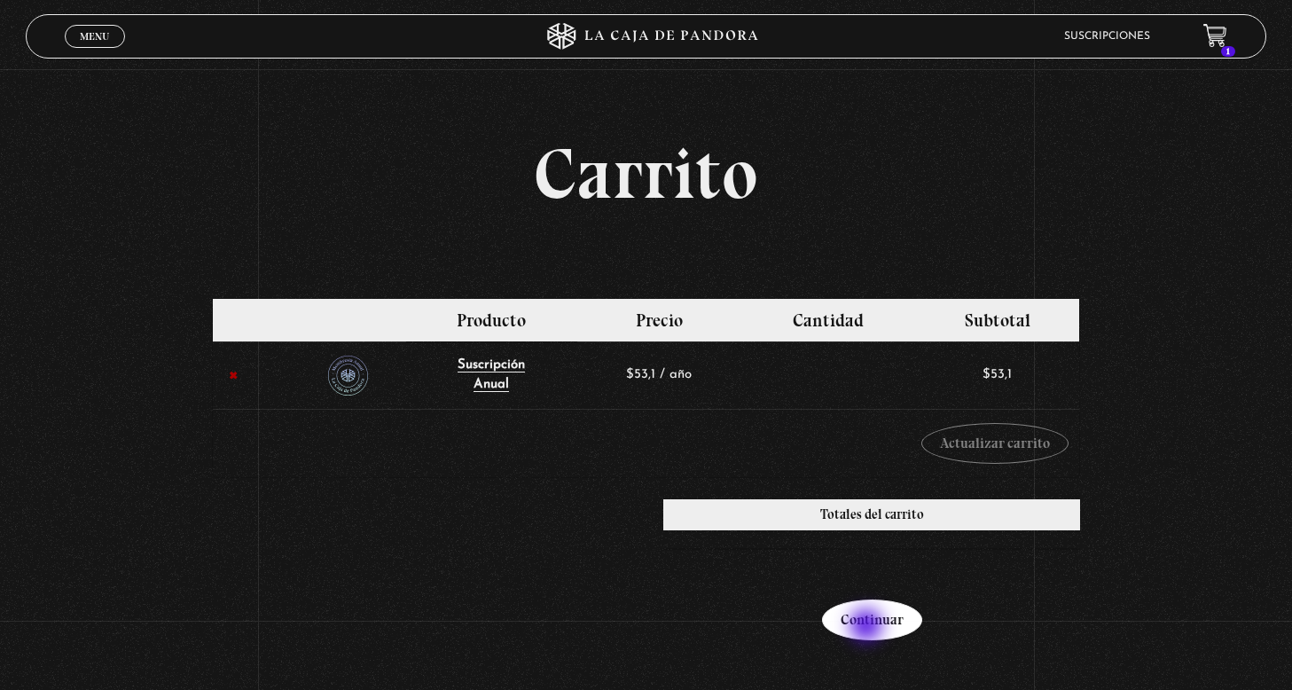
click at [868, 627] on link "Continuar" at bounding box center [872, 620] width 100 height 41
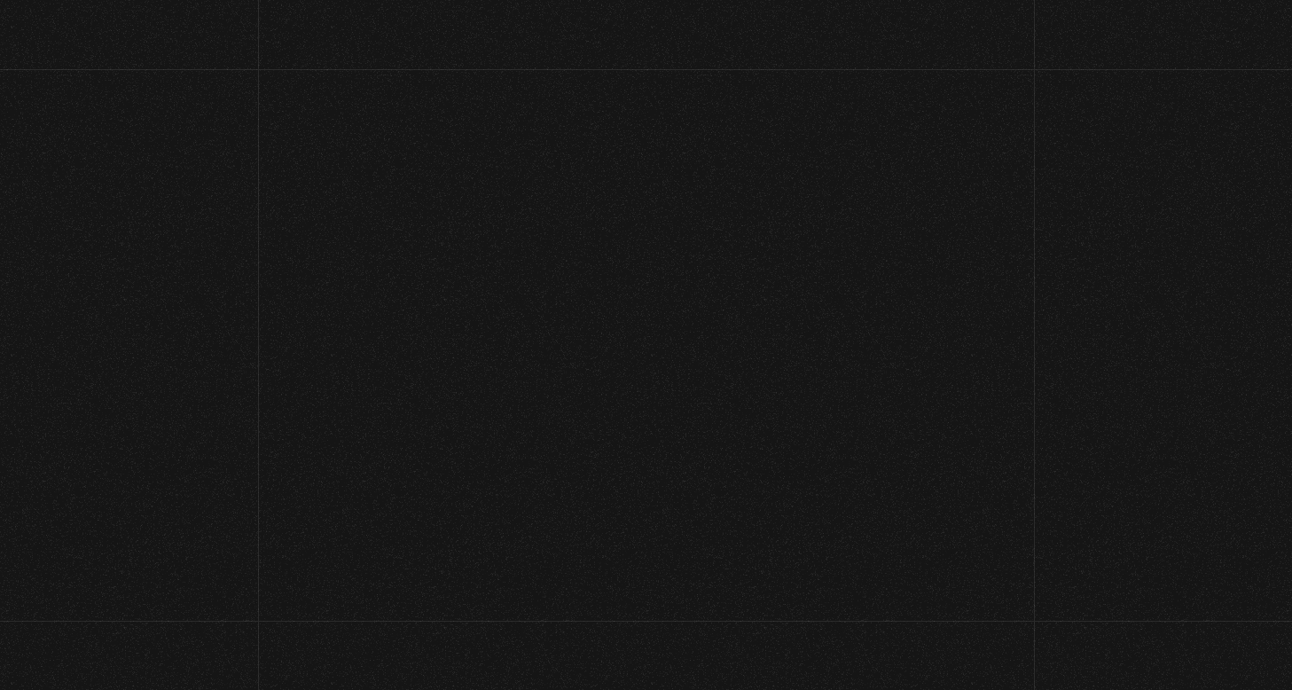
select select "[PERSON_NAME]"
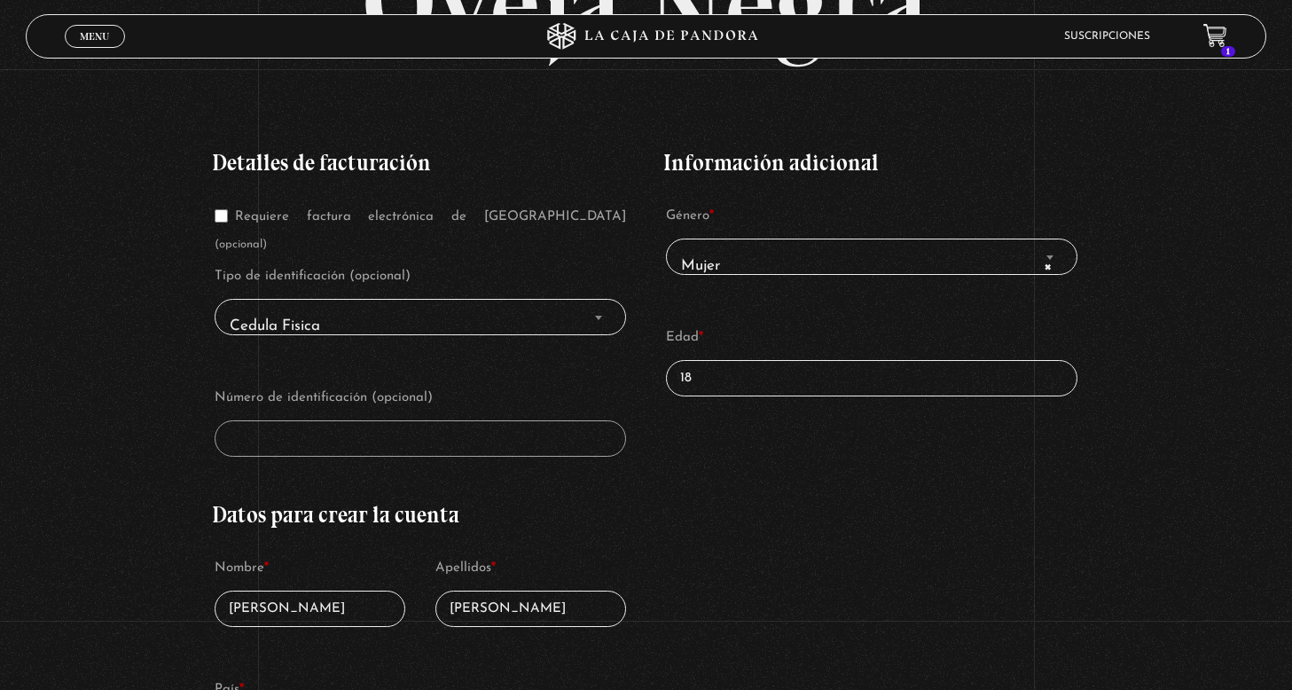
scroll to position [260, 0]
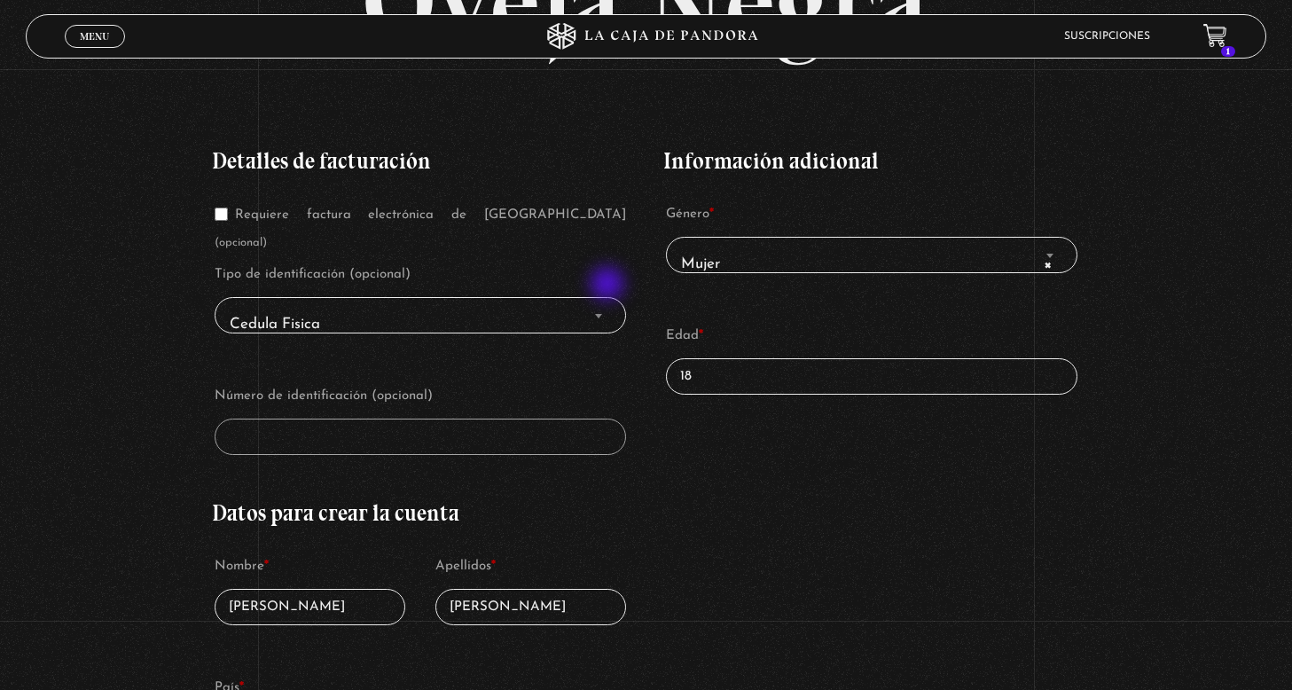
click at [608, 305] on span "Cedula Fisica" at bounding box center [421, 325] width 396 height 40
click at [586, 305] on span "Cedula Fisica" at bounding box center [421, 325] width 396 height 40
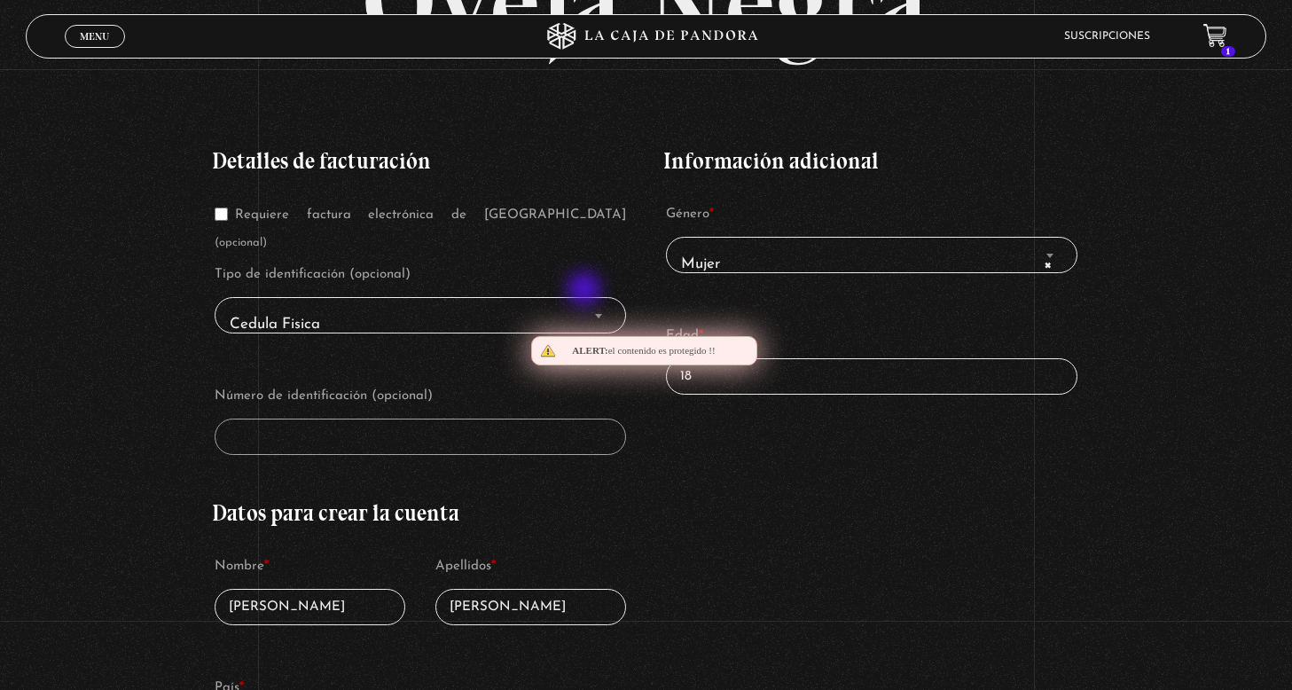
click at [586, 305] on span "Cedula Fisica" at bounding box center [421, 325] width 396 height 40
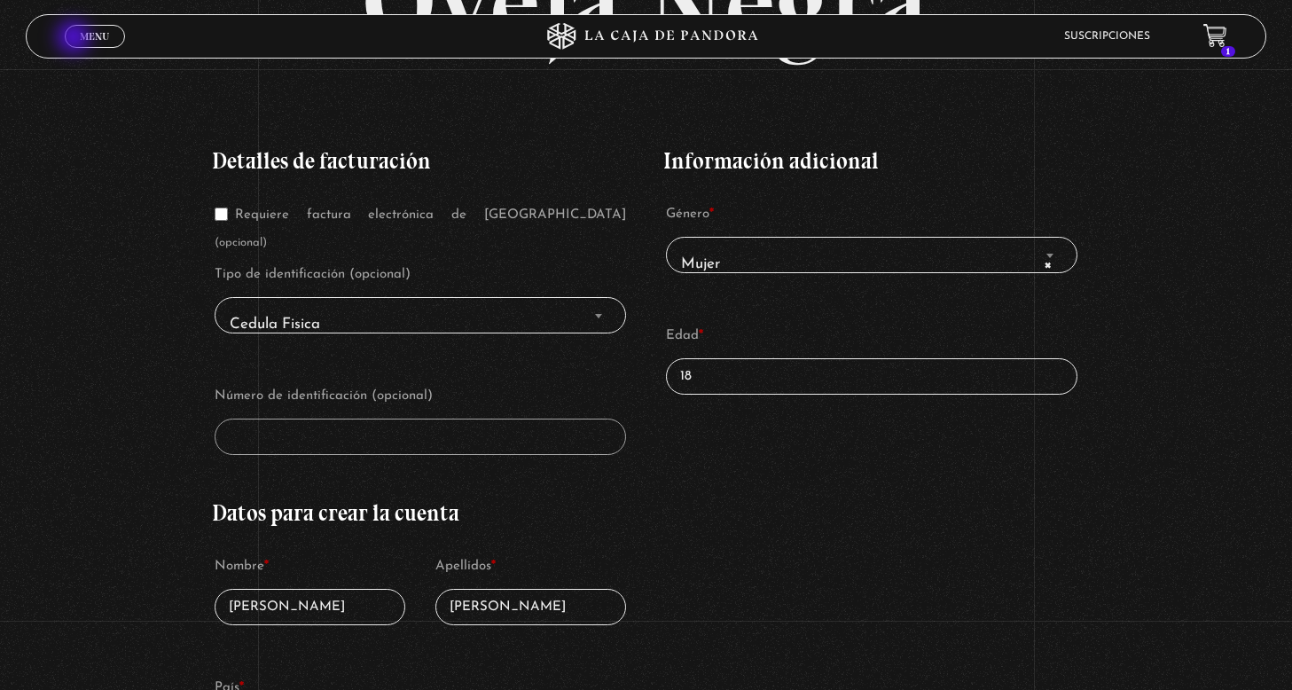
click at [78, 41] on link "Menu Cerrar" at bounding box center [95, 36] width 60 height 23
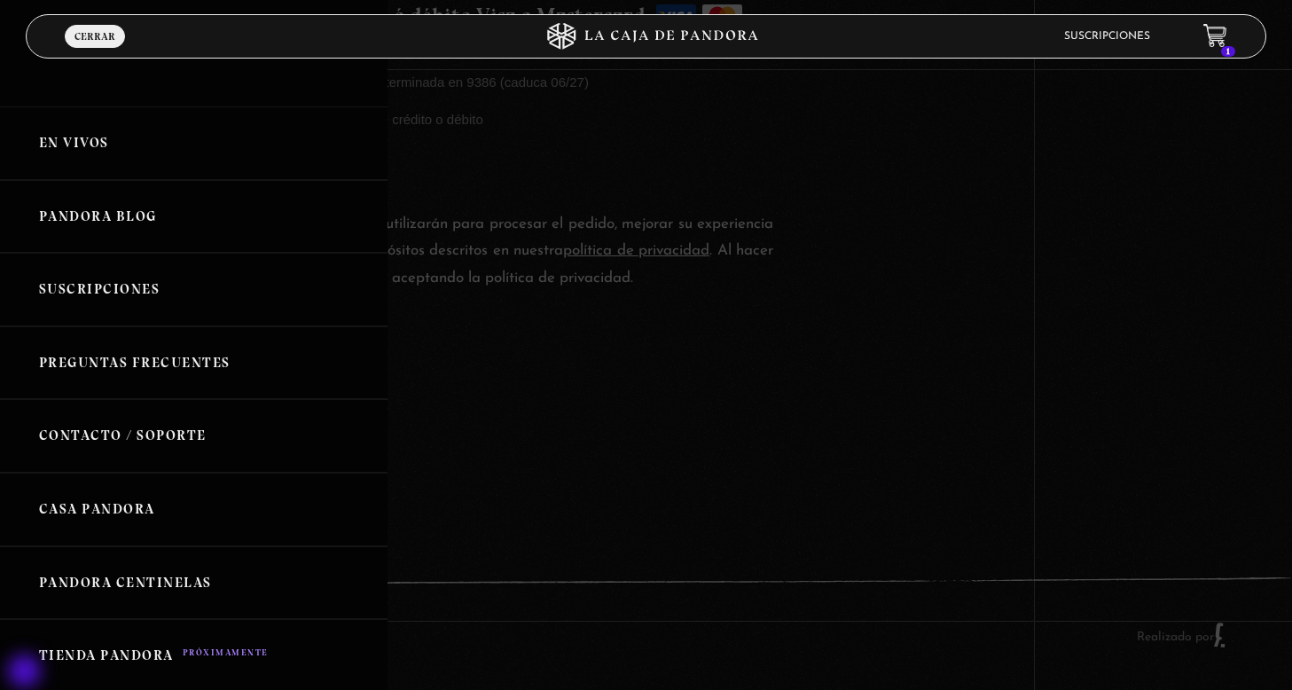
scroll to position [1579, 0]
click at [101, 34] on span "Cerrar" at bounding box center [95, 36] width 41 height 11
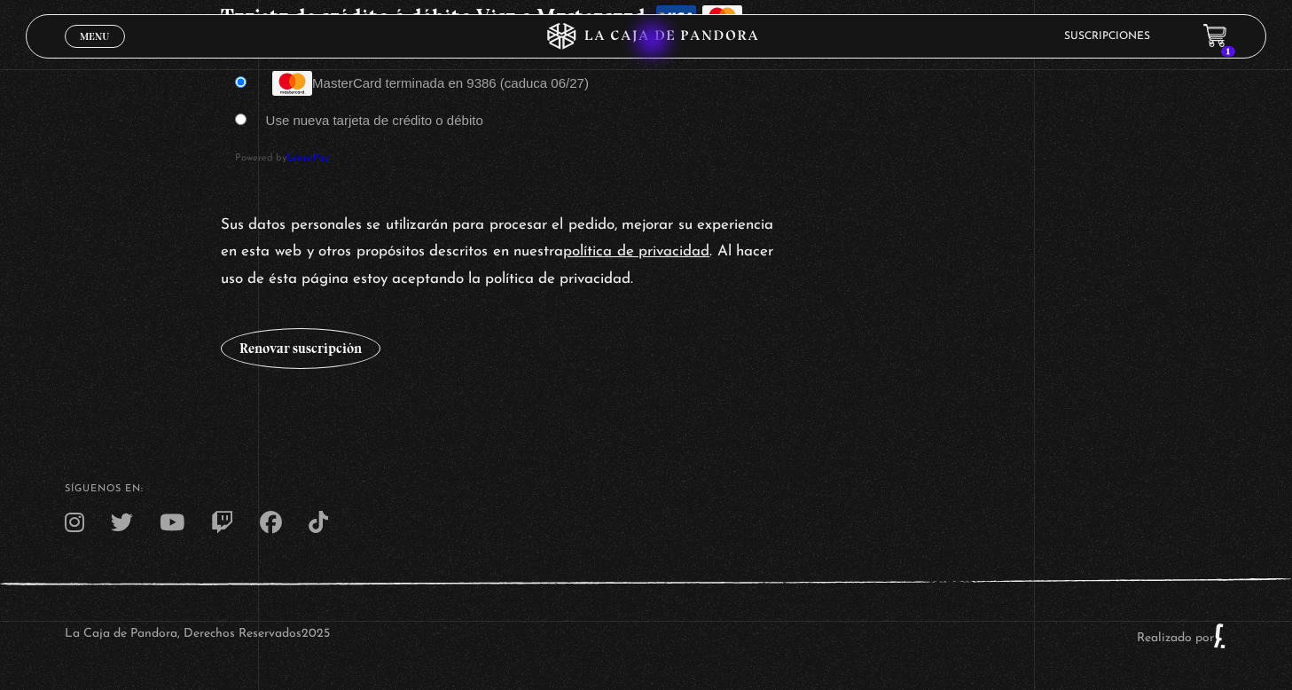
click at [658, 39] on icon at bounding box center [646, 36] width 388 height 27
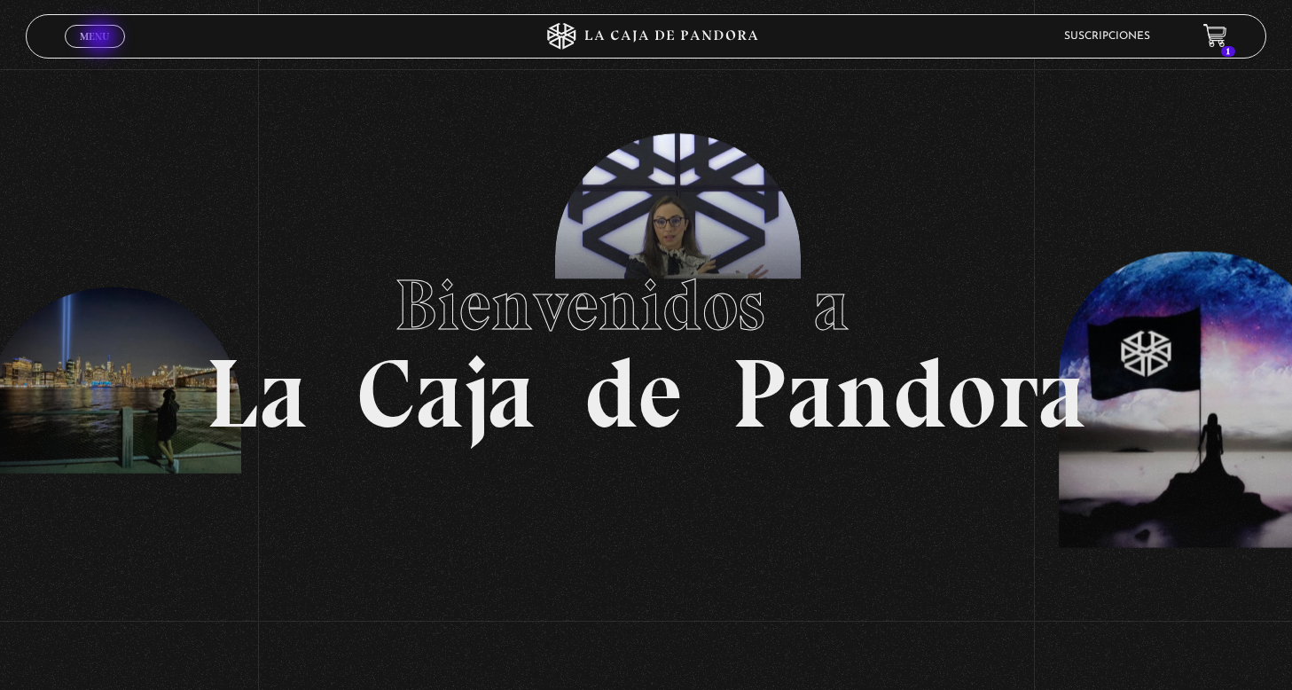
click at [100, 35] on span "Menu" at bounding box center [94, 36] width 29 height 11
